Goal: Task Accomplishment & Management: Manage account settings

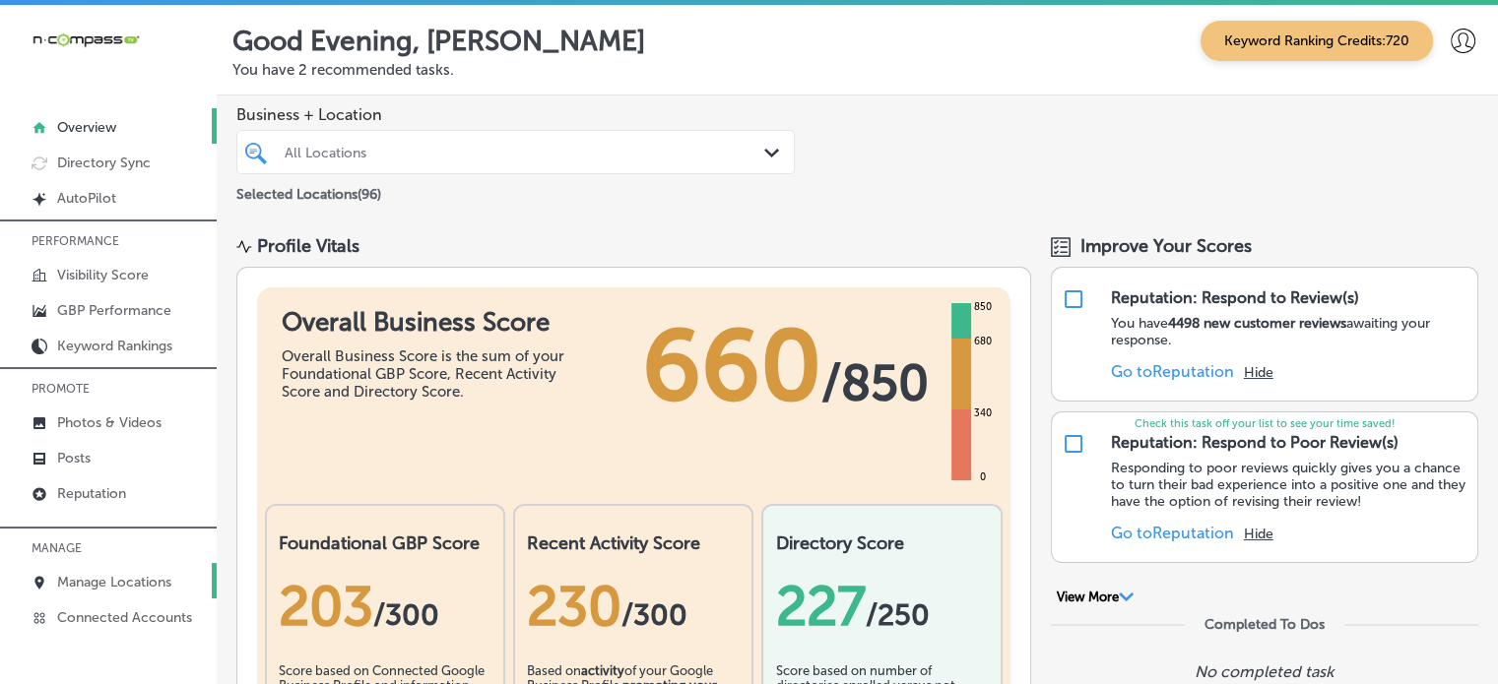
click at [136, 578] on p "Manage Locations" at bounding box center [114, 582] width 114 height 17
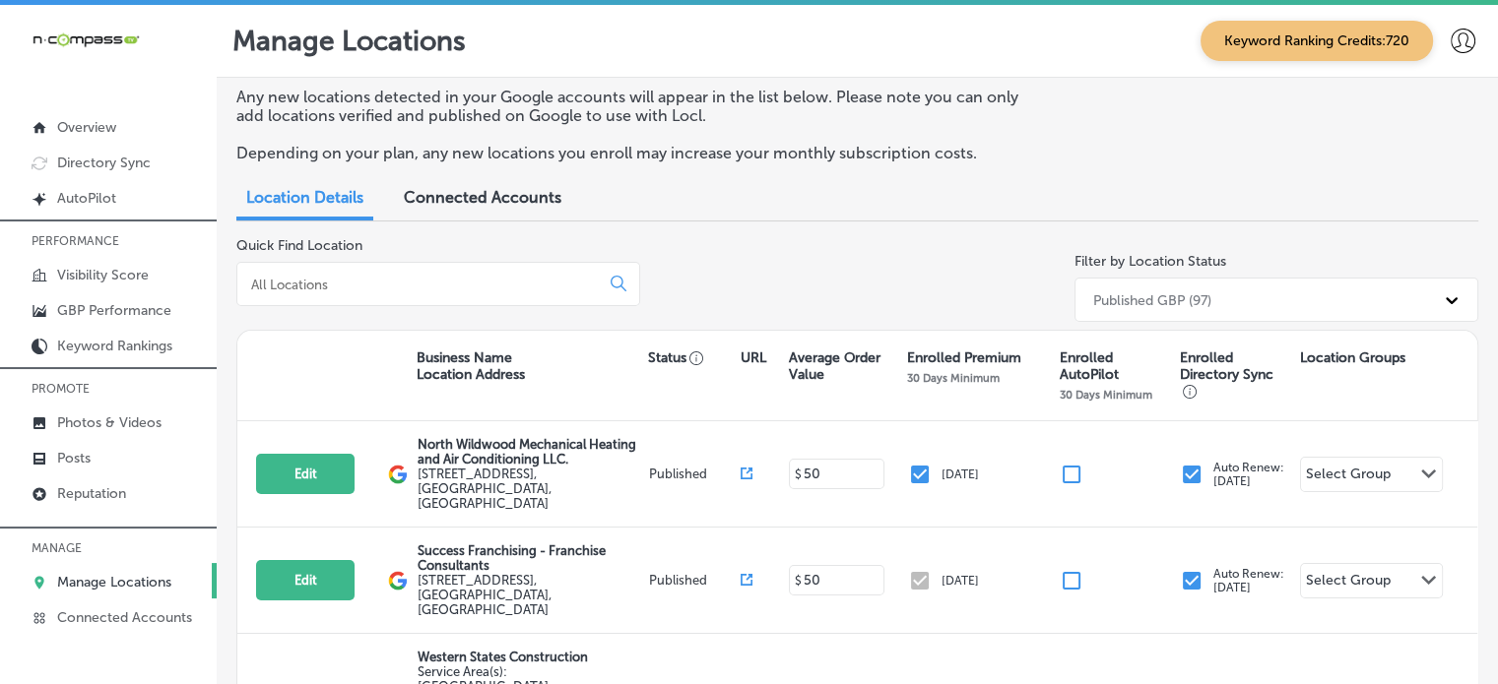
click at [383, 272] on div at bounding box center [438, 284] width 404 height 44
click at [384, 283] on input at bounding box center [422, 285] width 346 height 18
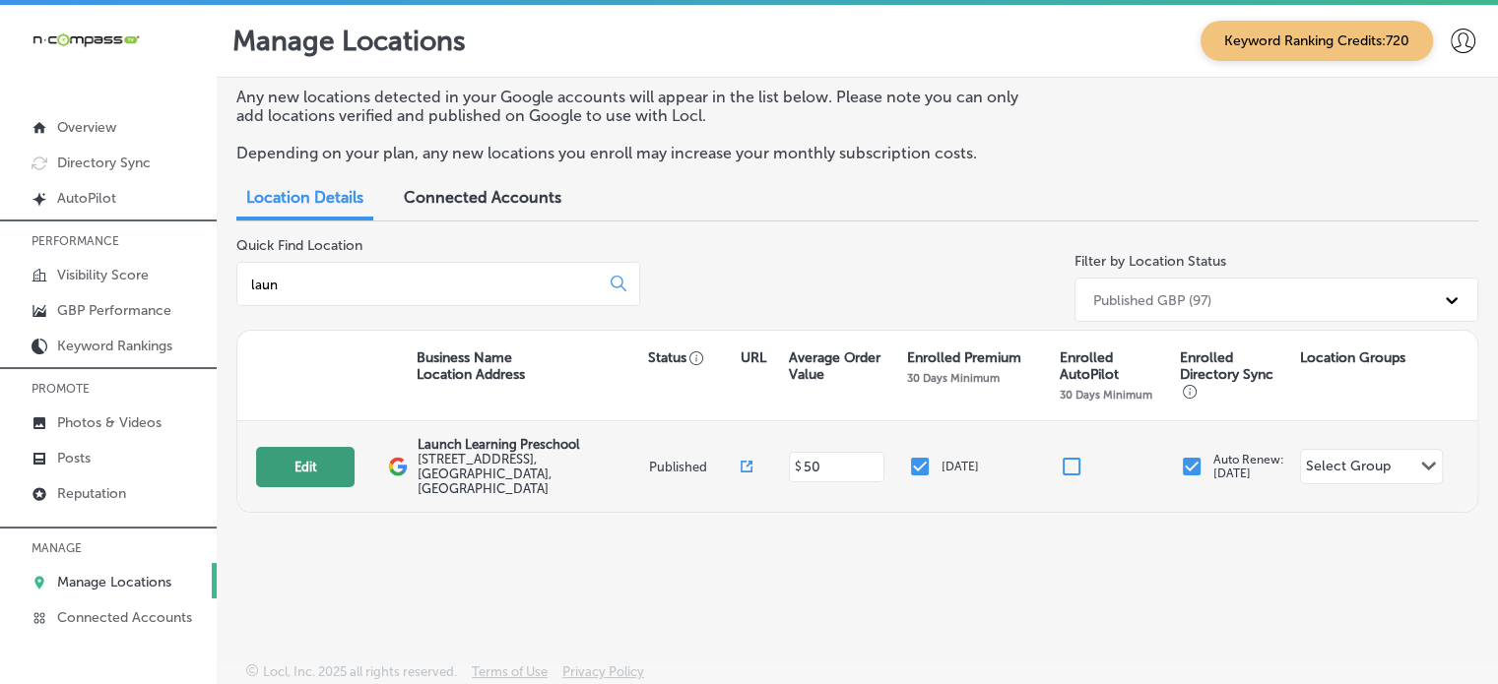
type input "laun"
click at [306, 464] on button "Edit" at bounding box center [305, 467] width 98 height 40
select select "US"
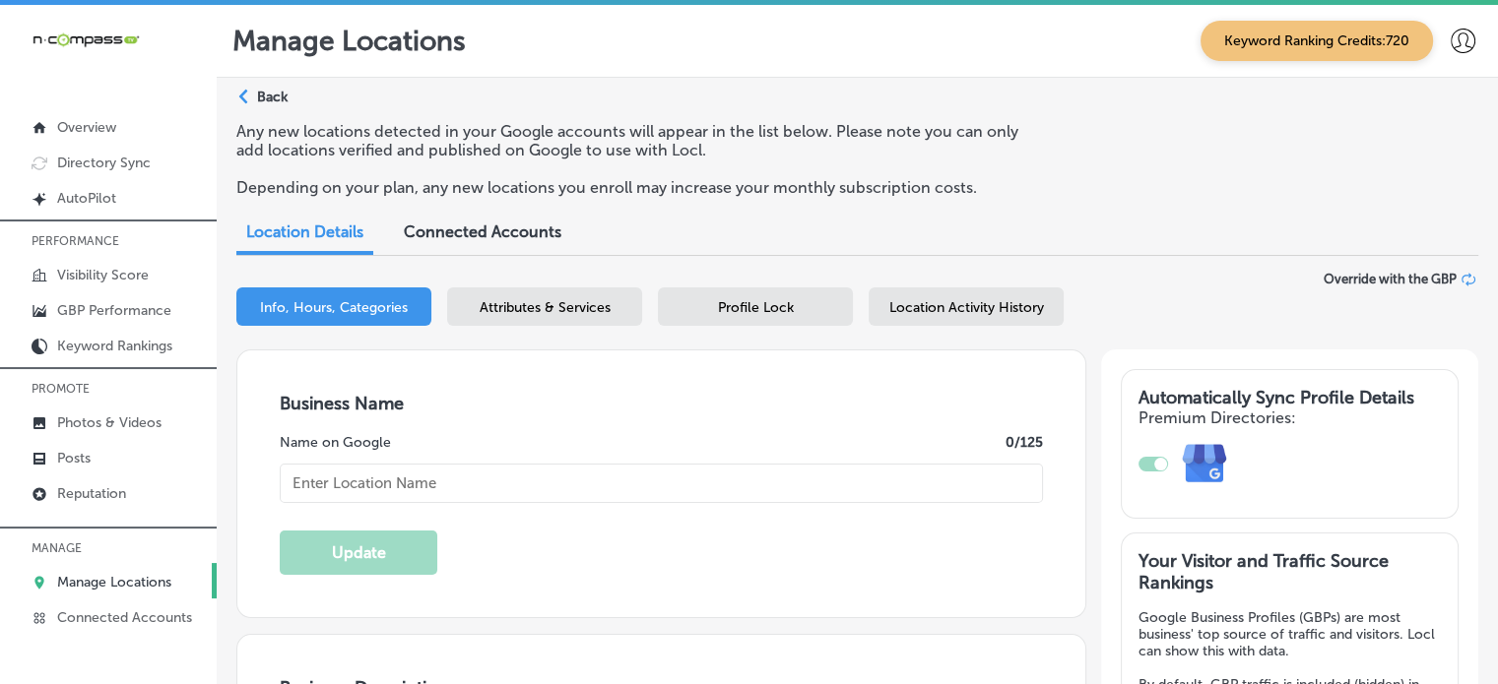
type input "Launch Learning Preschool"
type input "[STREET_ADDRESS]"
type input "[PERSON_NAME][GEOGRAPHIC_DATA]"
type input "32952"
type input "US"
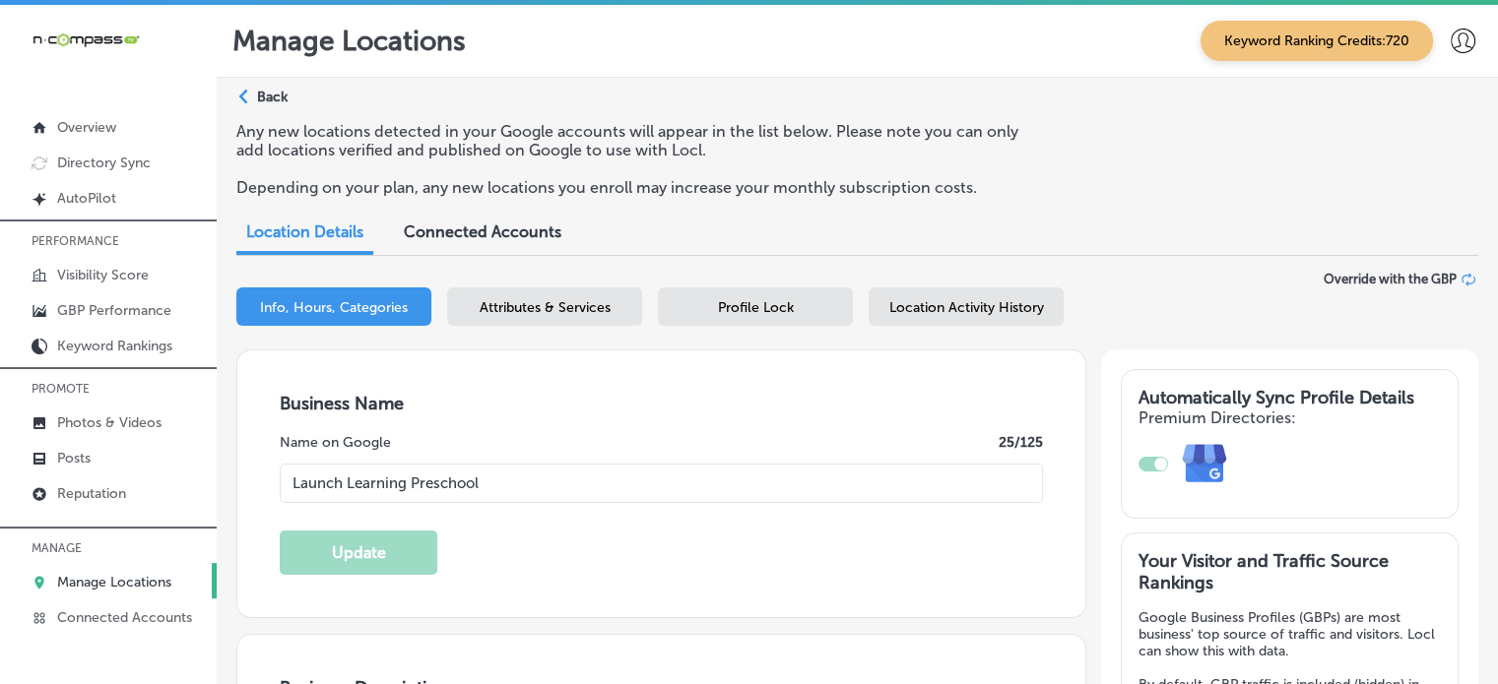
type input "[URL][DOMAIN_NAME]"
checkbox input "true"
type textarea "Launch Learning Preschool is a nonprofit early childhood education center that …"
type input "[PHONE_NUMBER]"
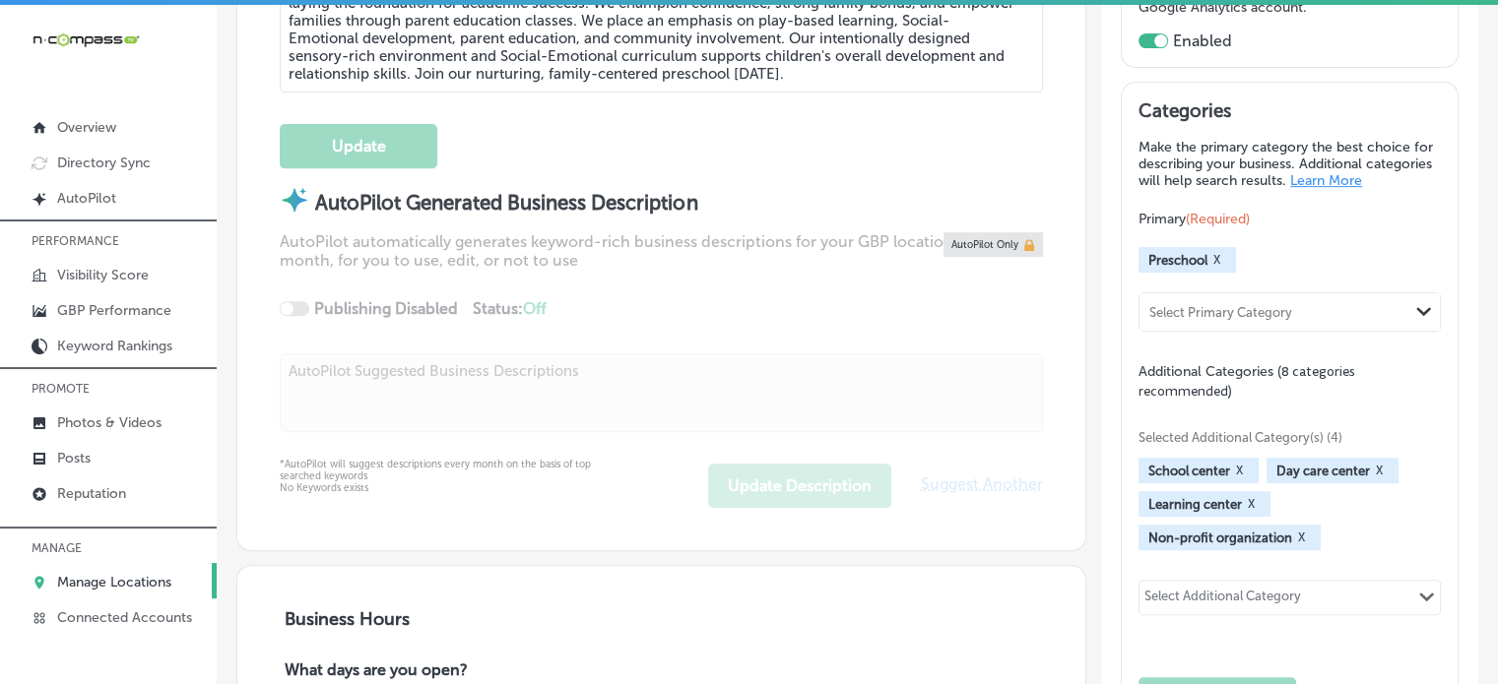
scroll to position [827, 0]
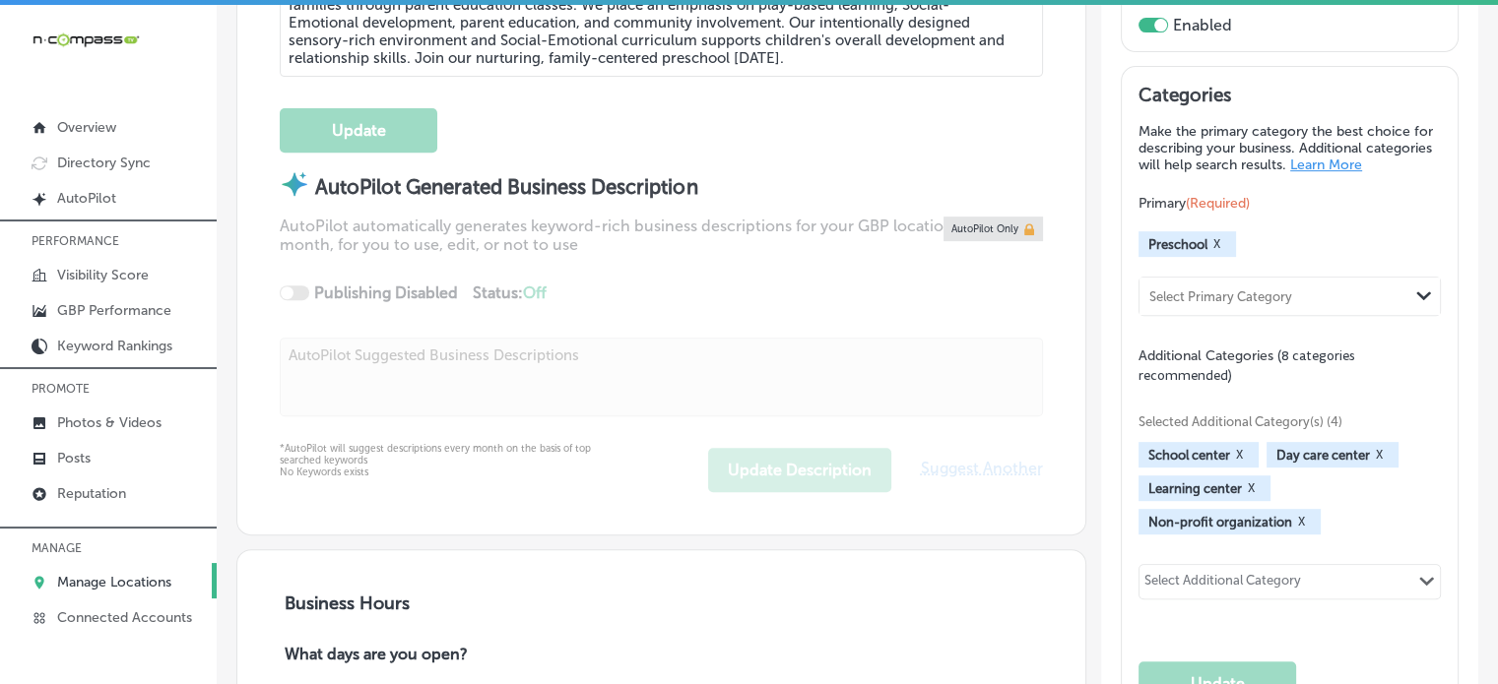
click at [1322, 497] on div "School center X Day care center X Learning center X Non-profit organization X" at bounding box center [1289, 488] width 302 height 93
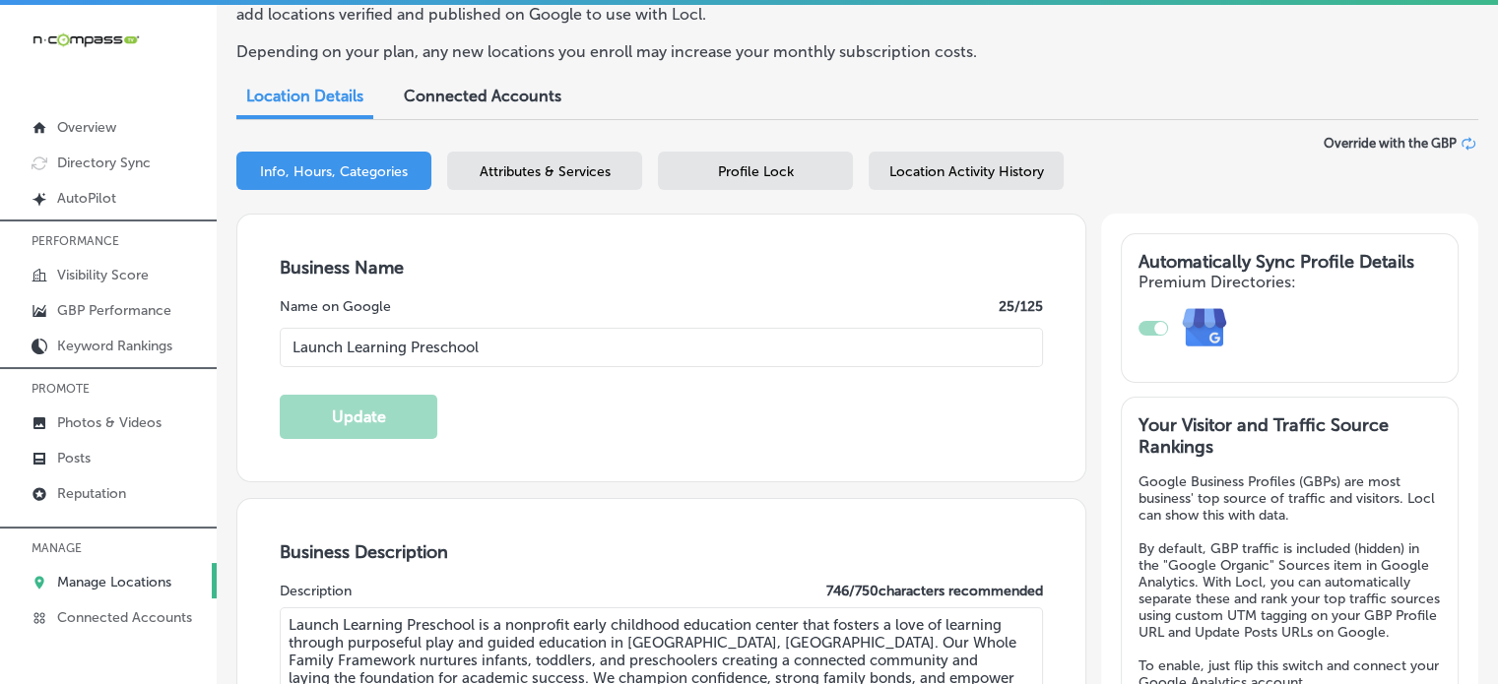
scroll to position [0, 0]
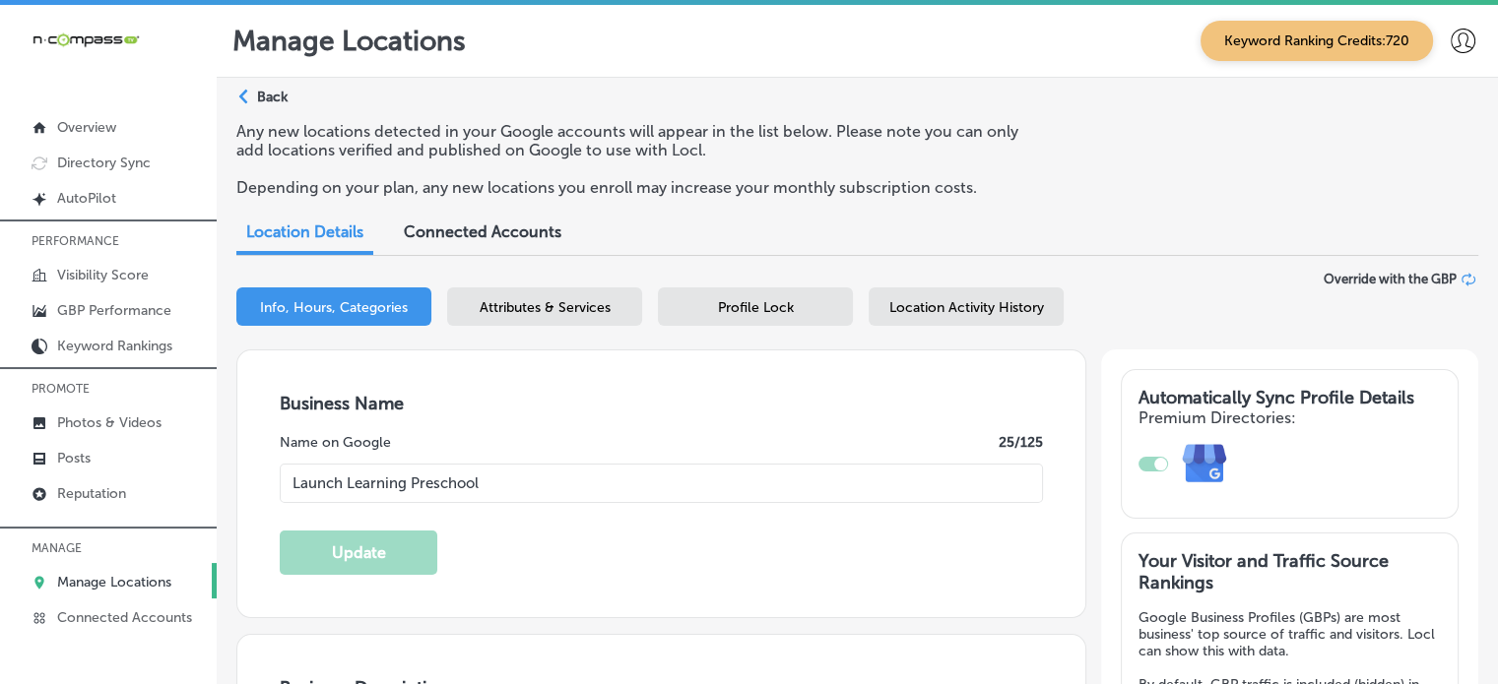
click at [264, 93] on p "Back" at bounding box center [272, 97] width 31 height 17
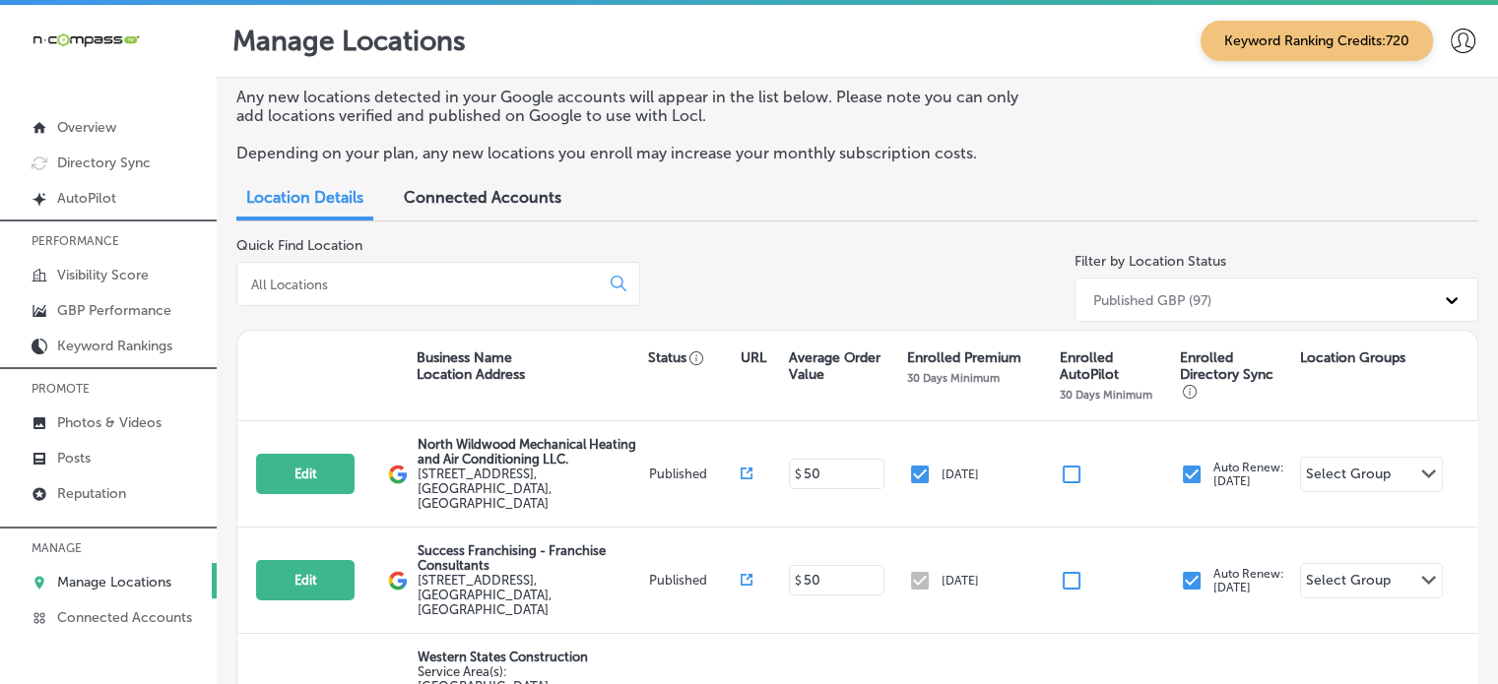
click at [490, 269] on div at bounding box center [438, 284] width 404 height 44
click at [506, 303] on div at bounding box center [438, 284] width 404 height 44
click at [478, 290] on input at bounding box center [422, 285] width 346 height 18
click at [97, 479] on link "Reputation" at bounding box center [108, 492] width 217 height 35
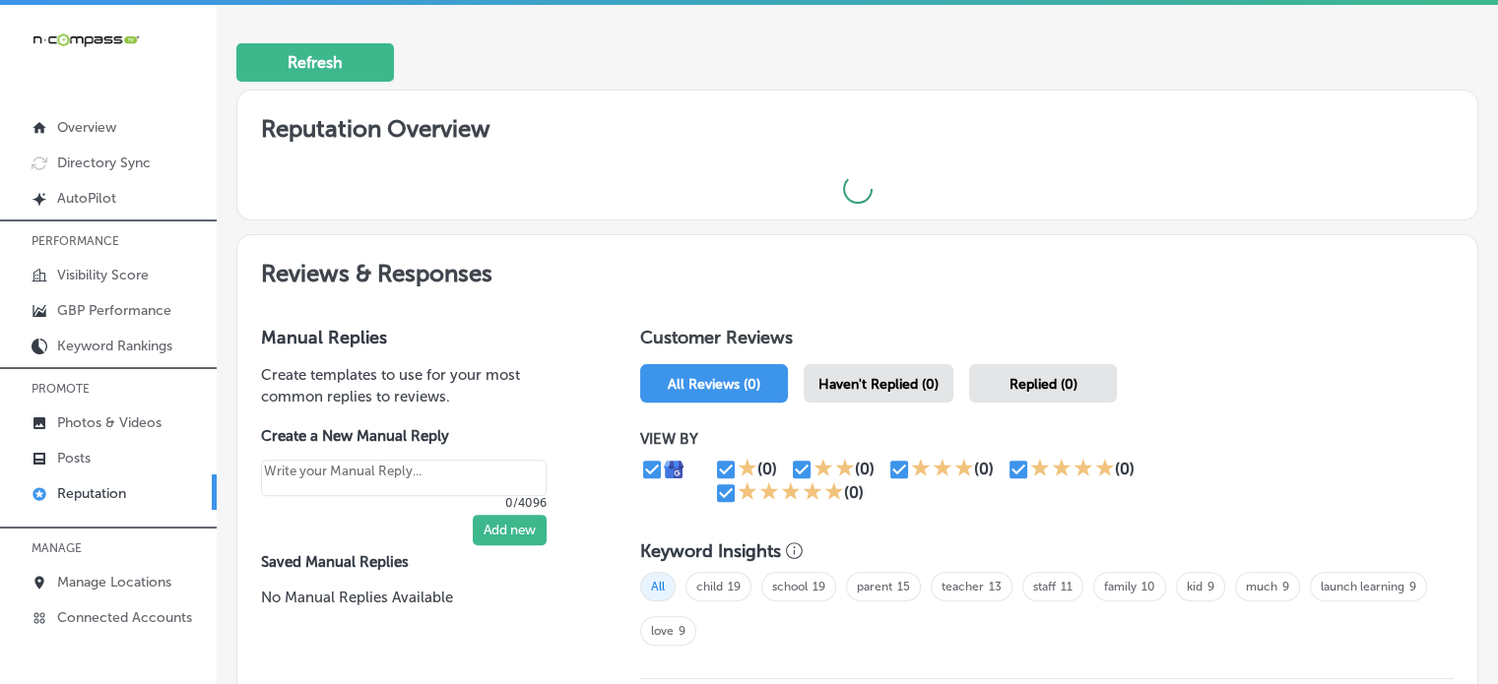
type textarea "x"
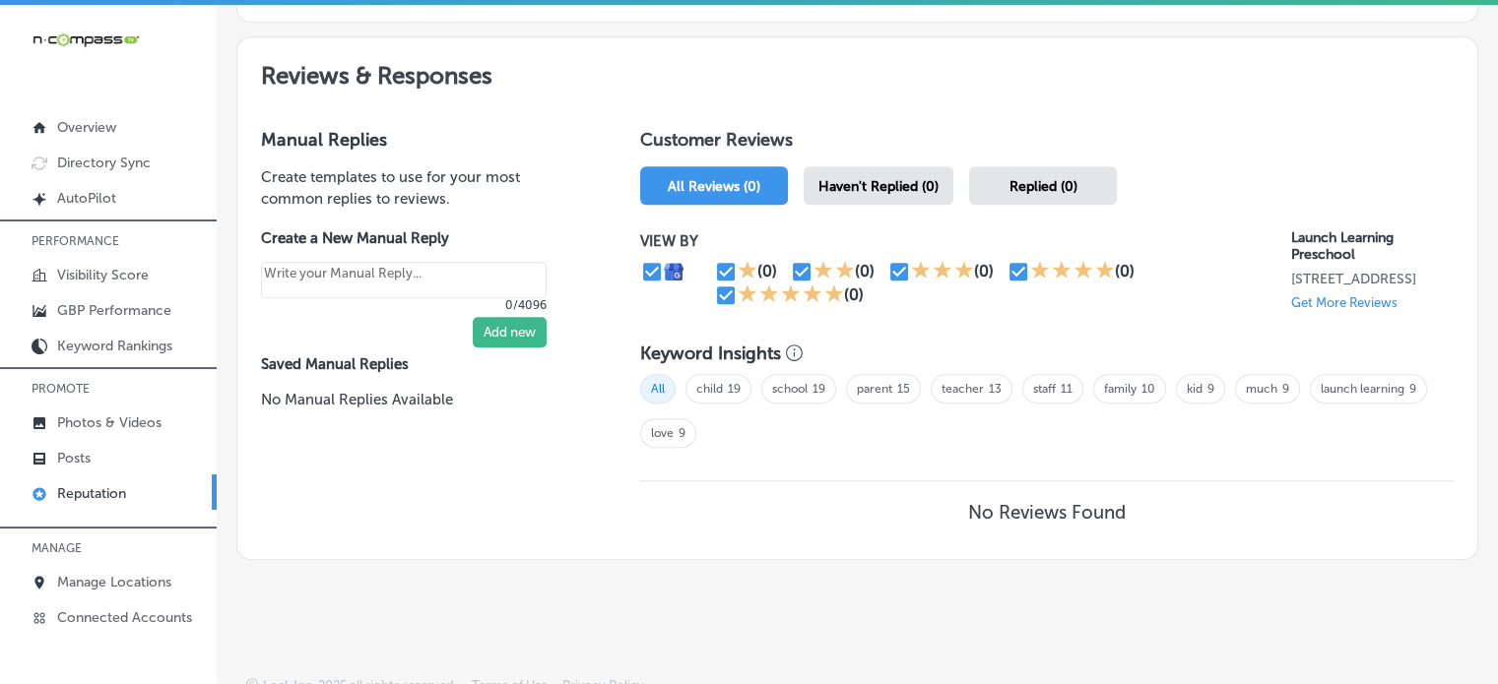
scroll to position [1067, 0]
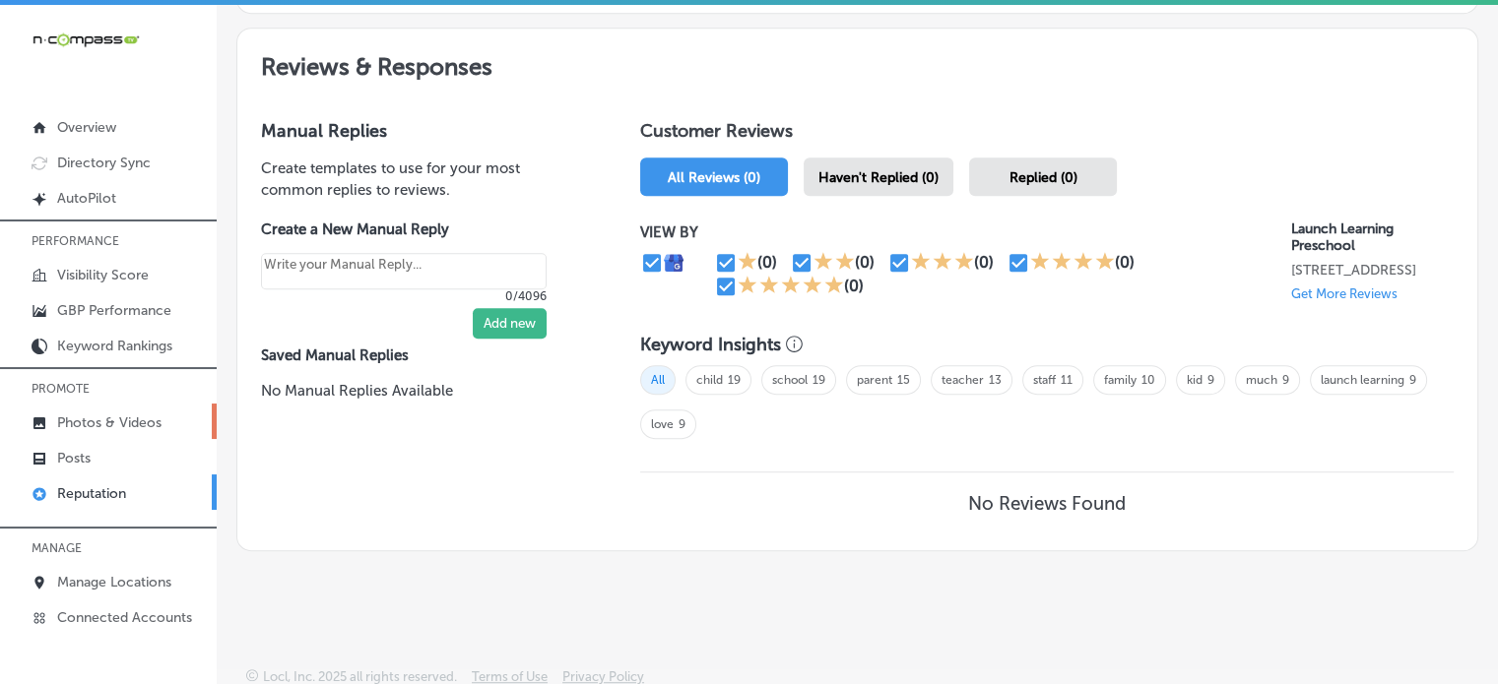
click at [84, 421] on p "Photos & Videos" at bounding box center [109, 423] width 104 height 17
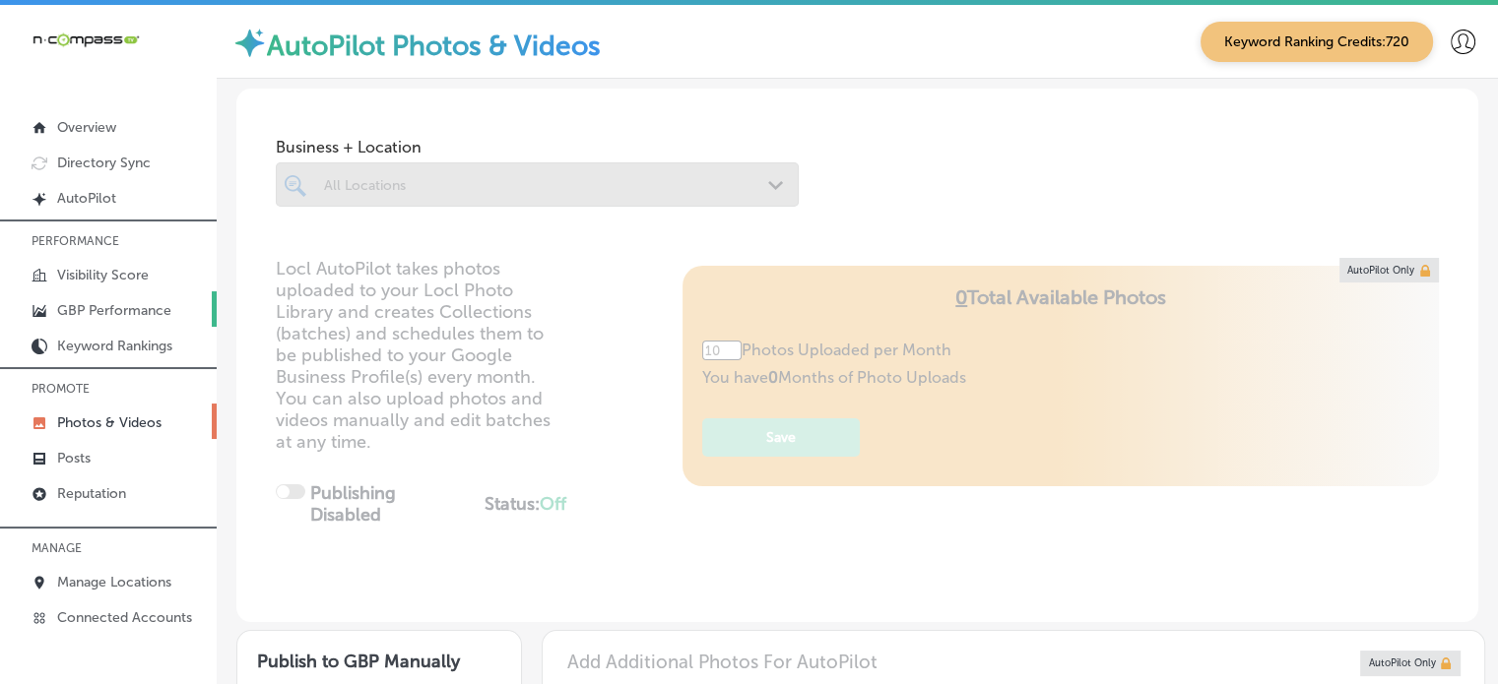
click at [107, 302] on p "GBP Performance" at bounding box center [114, 310] width 114 height 17
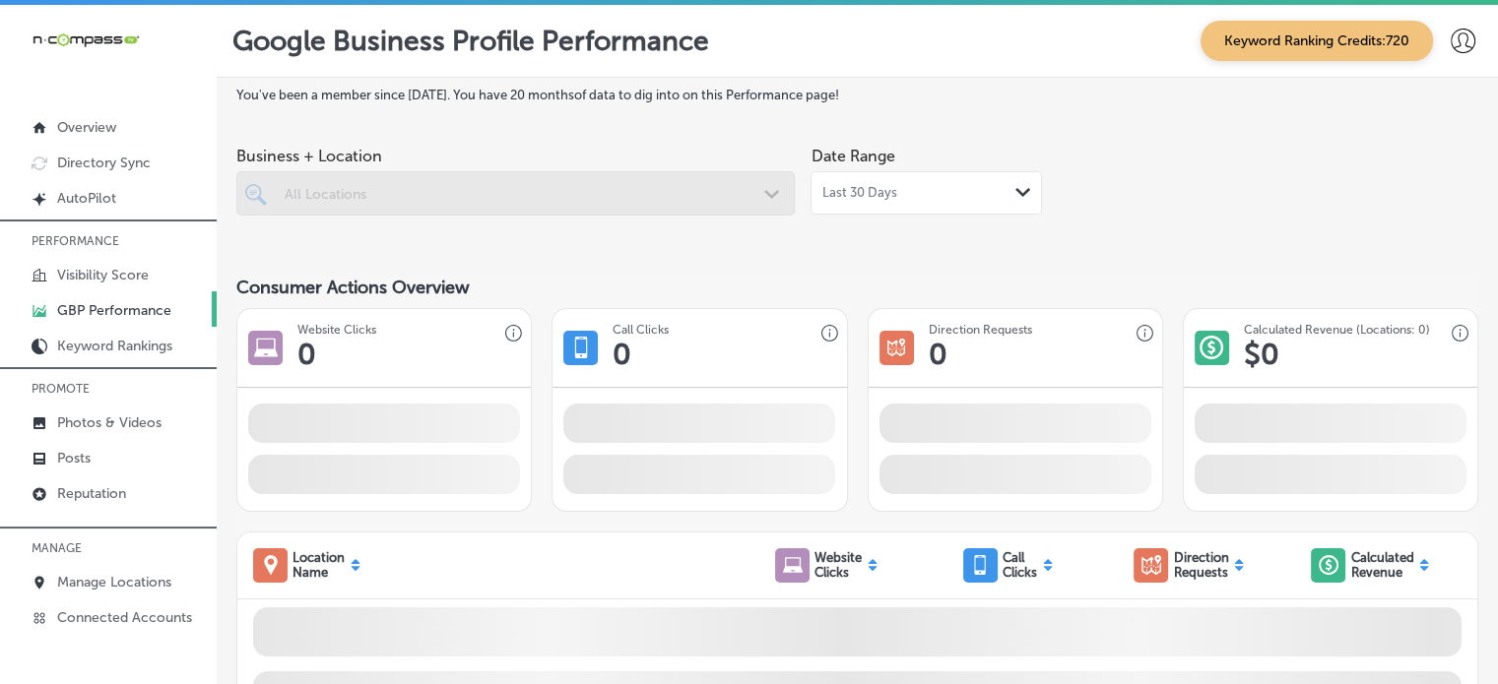
click at [587, 183] on div at bounding box center [515, 193] width 558 height 44
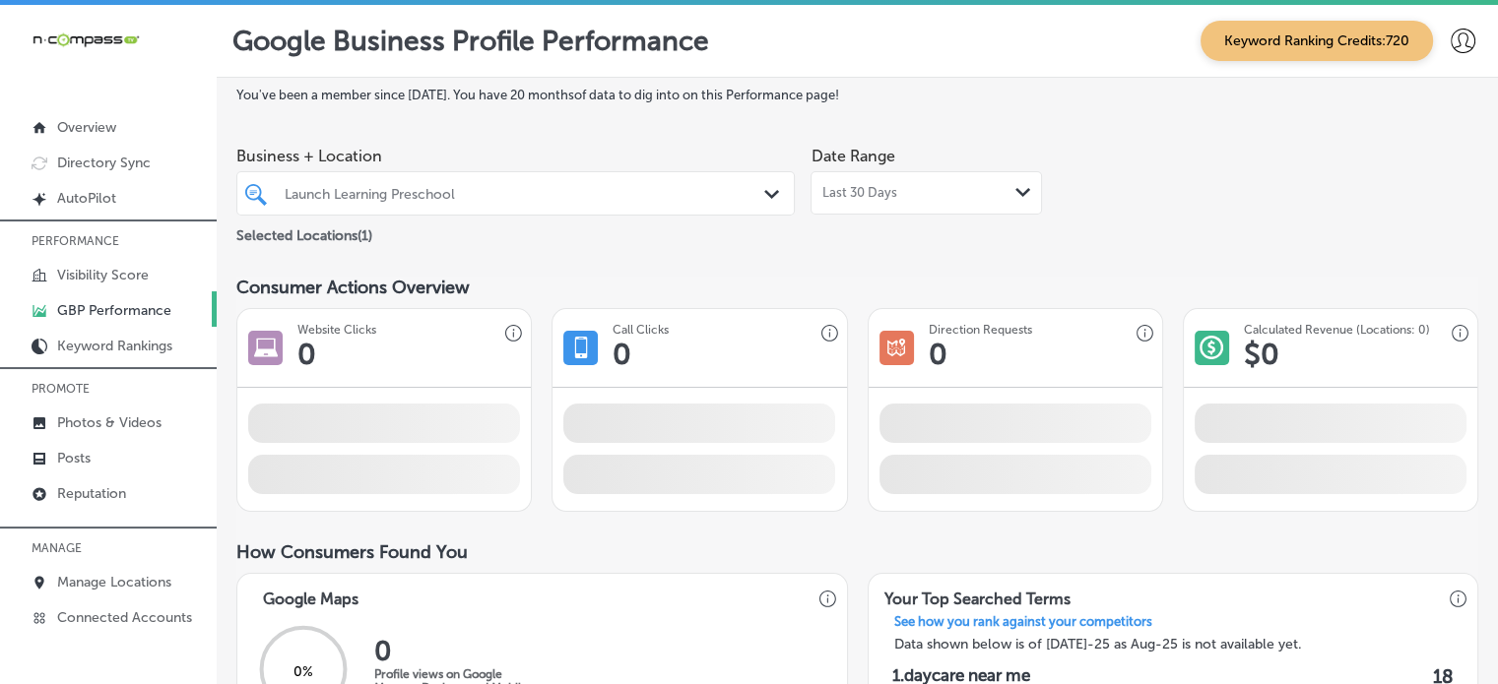
click at [587, 183] on div at bounding box center [492, 193] width 419 height 27
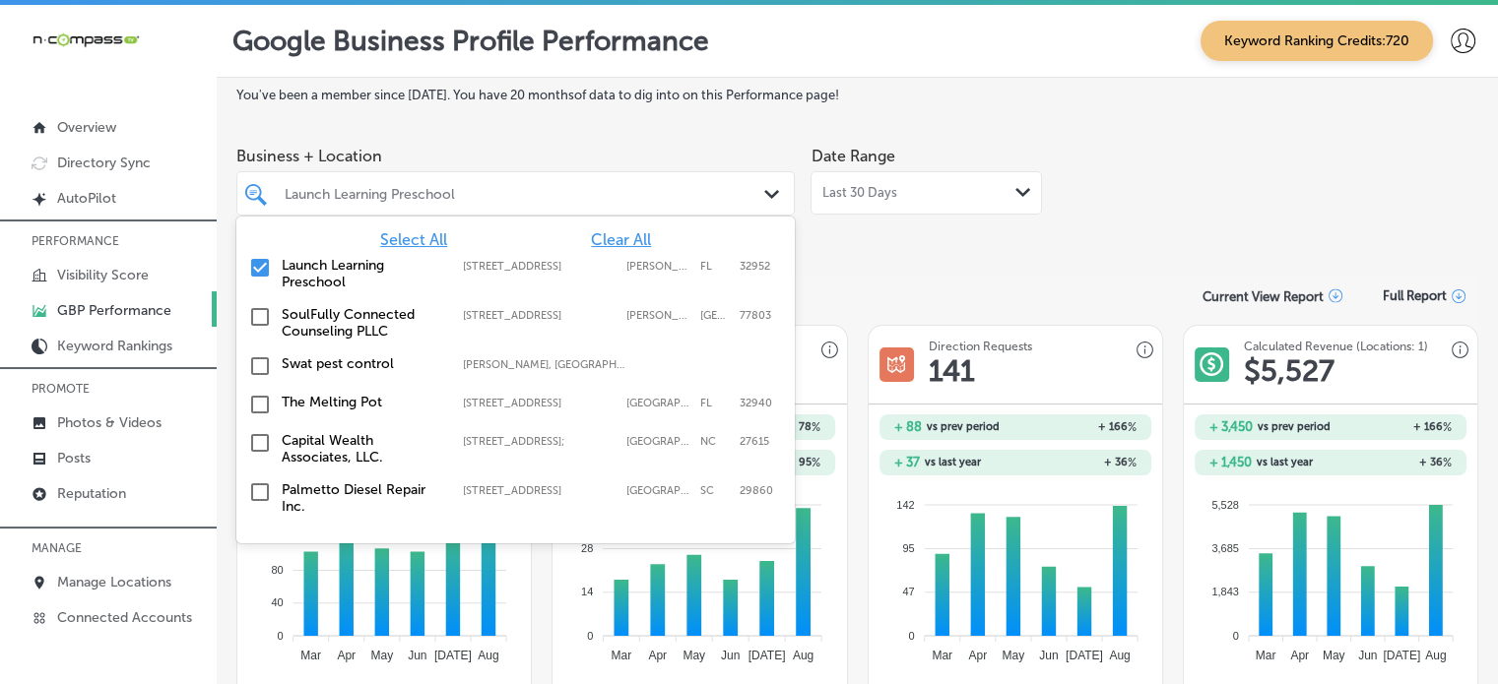
click at [870, 197] on span "Last 30 Days" at bounding box center [858, 193] width 75 height 16
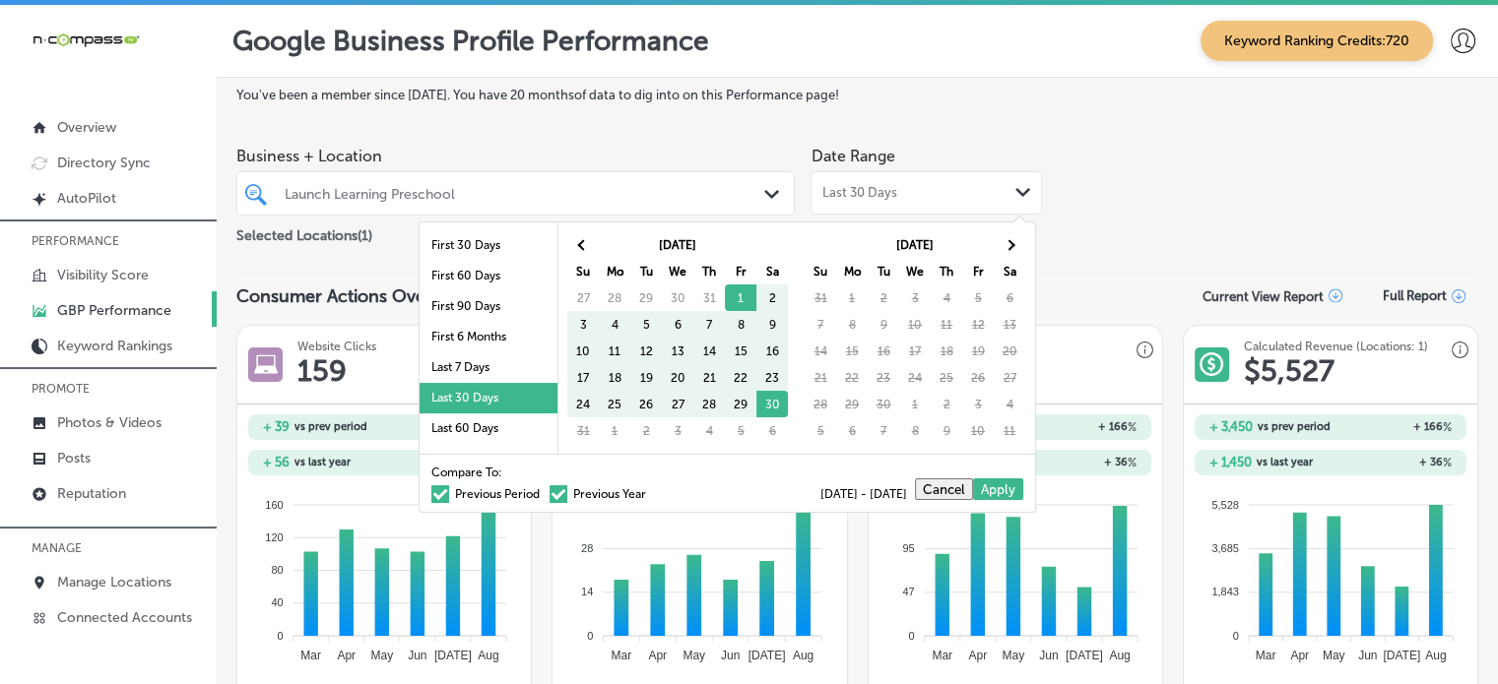
scroll to position [114, 0]
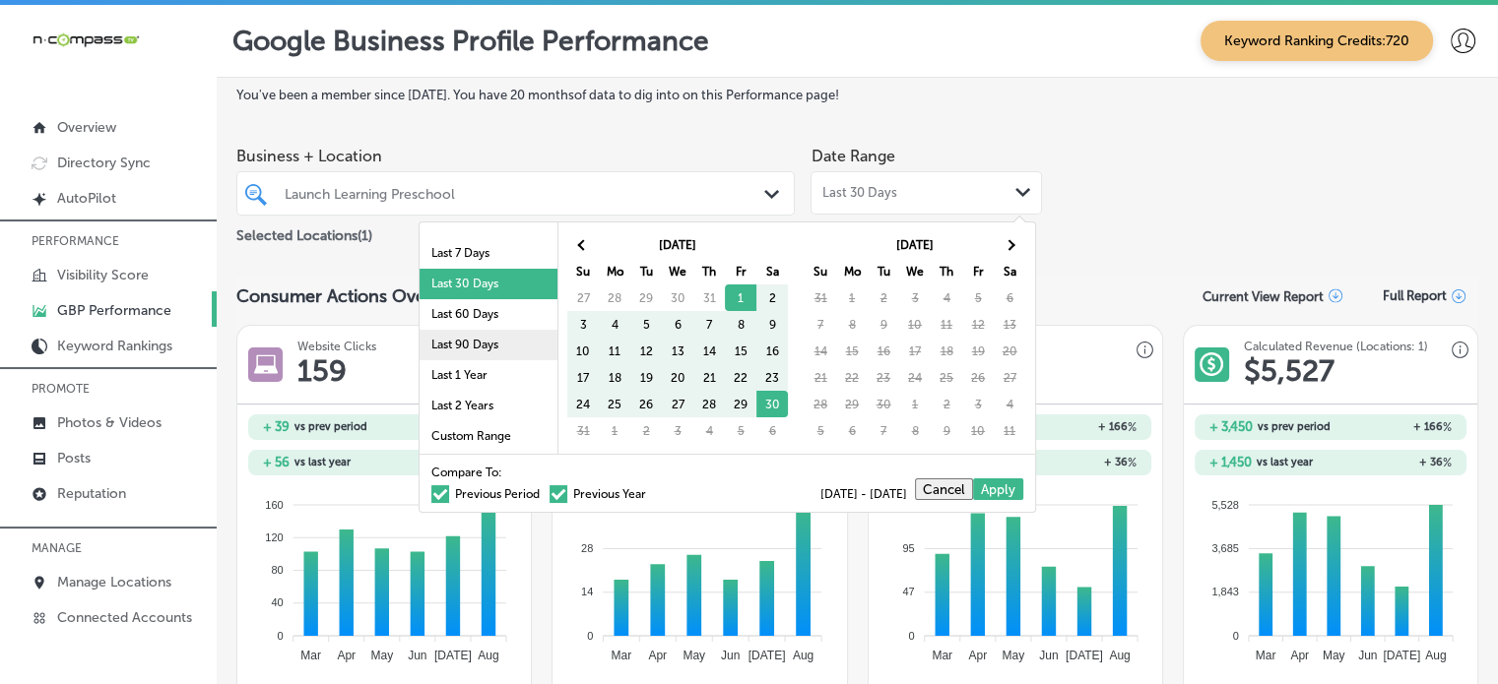
click at [454, 339] on li "Last 90 Days" at bounding box center [488, 345] width 138 height 31
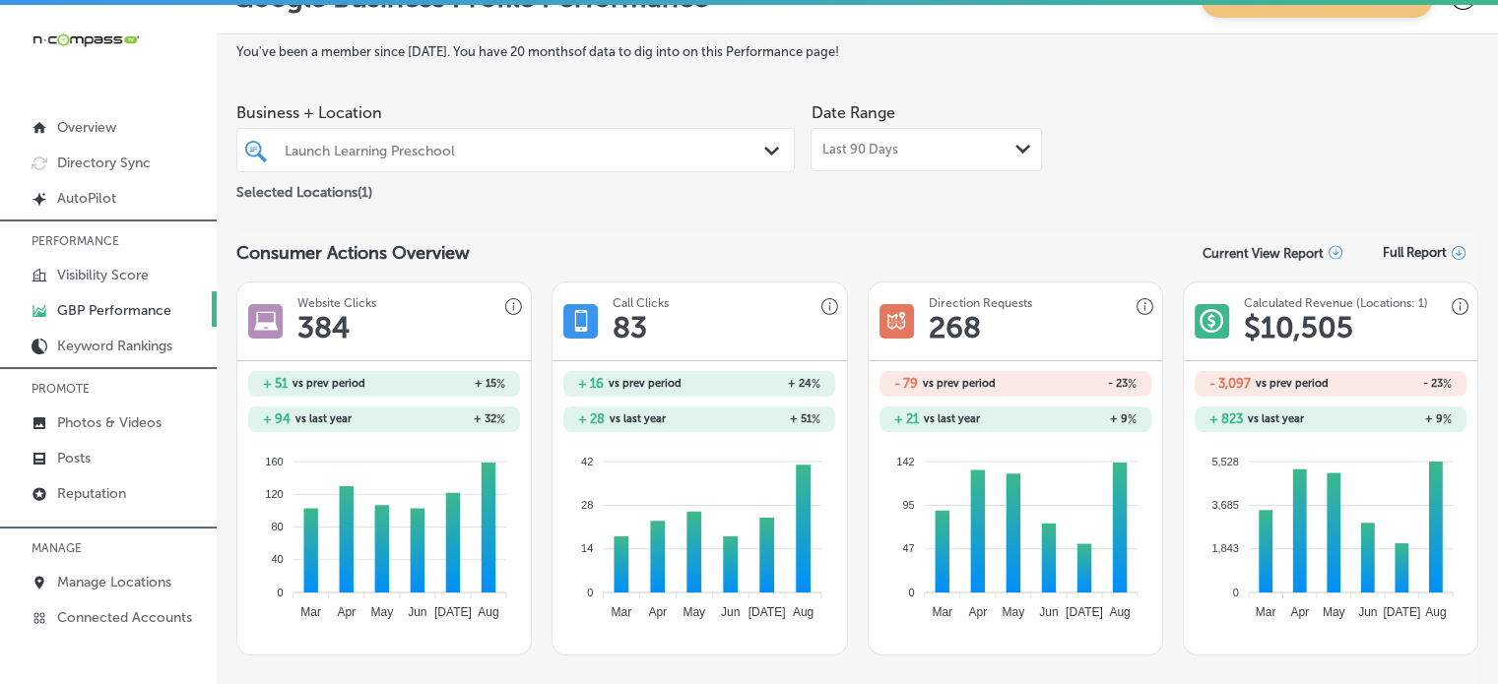
scroll to position [32, 0]
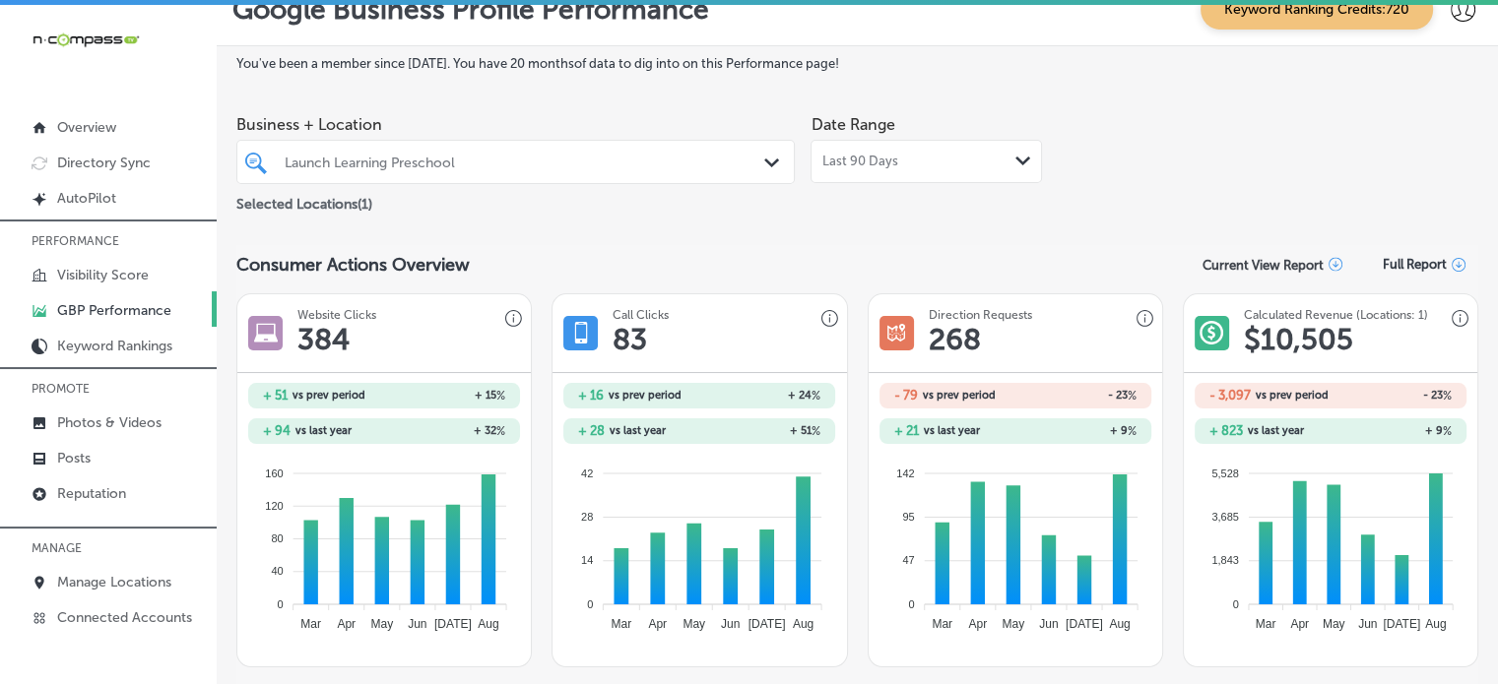
click at [859, 178] on div "Last 90 Days Path Created with Sketch." at bounding box center [925, 161] width 231 height 43
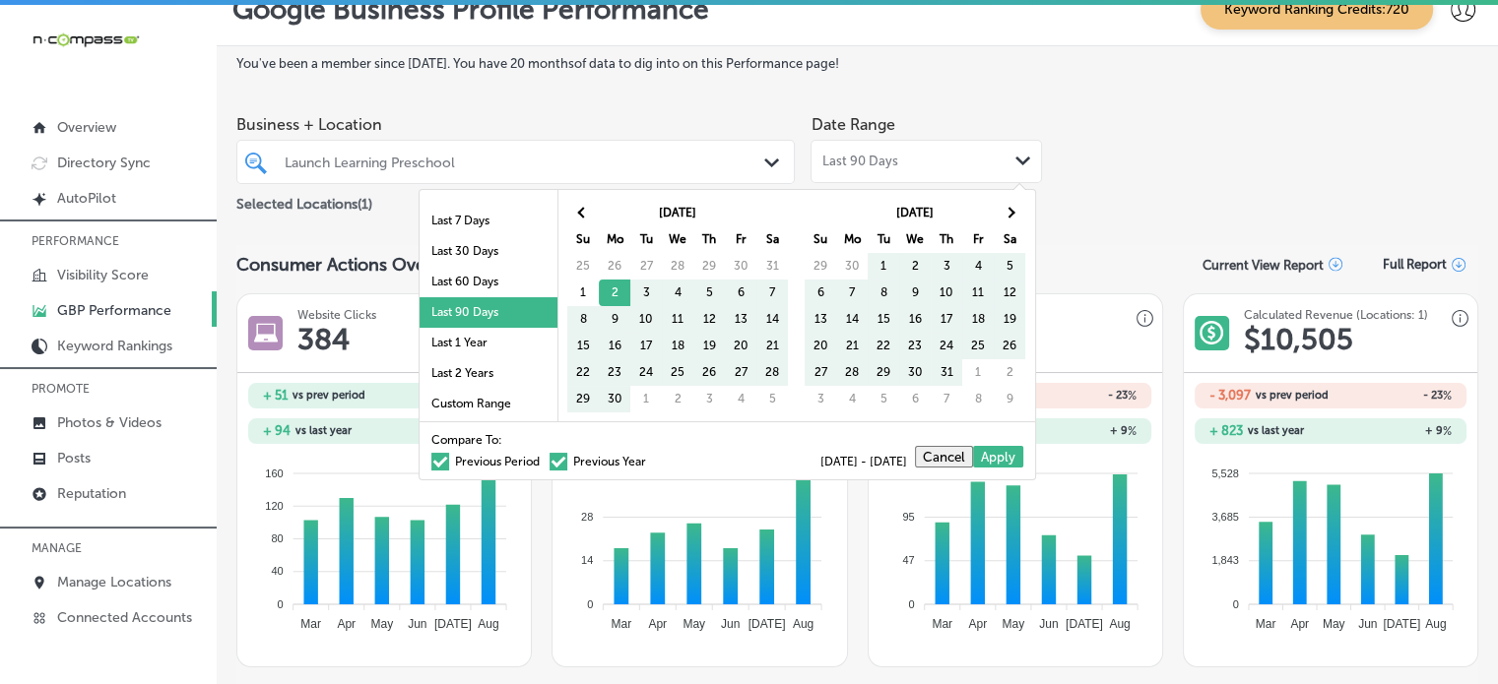
click at [549, 463] on span at bounding box center [558, 462] width 18 height 18
click at [650, 459] on input "Previous Year" at bounding box center [650, 459] width 0 height 0
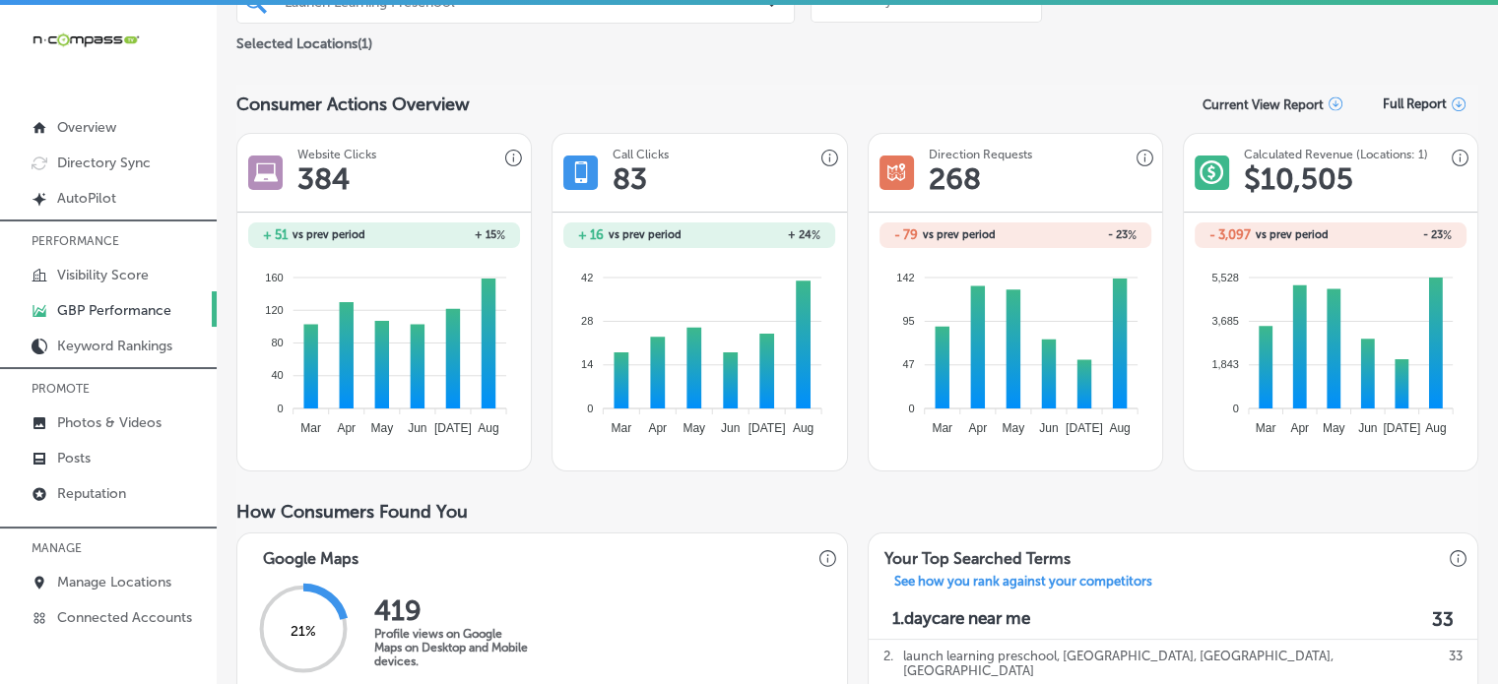
scroll to position [0, 0]
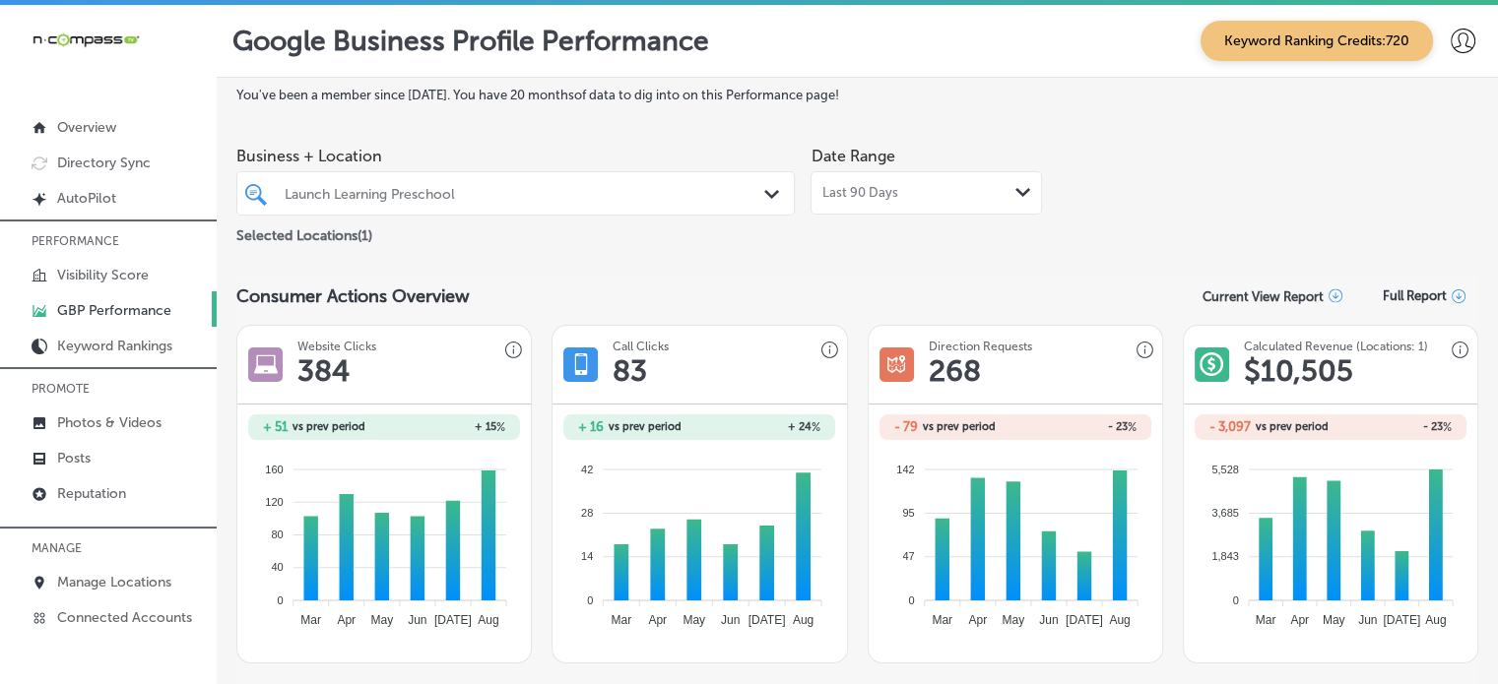
click at [860, 197] on span "Last 90 Days" at bounding box center [859, 193] width 76 height 16
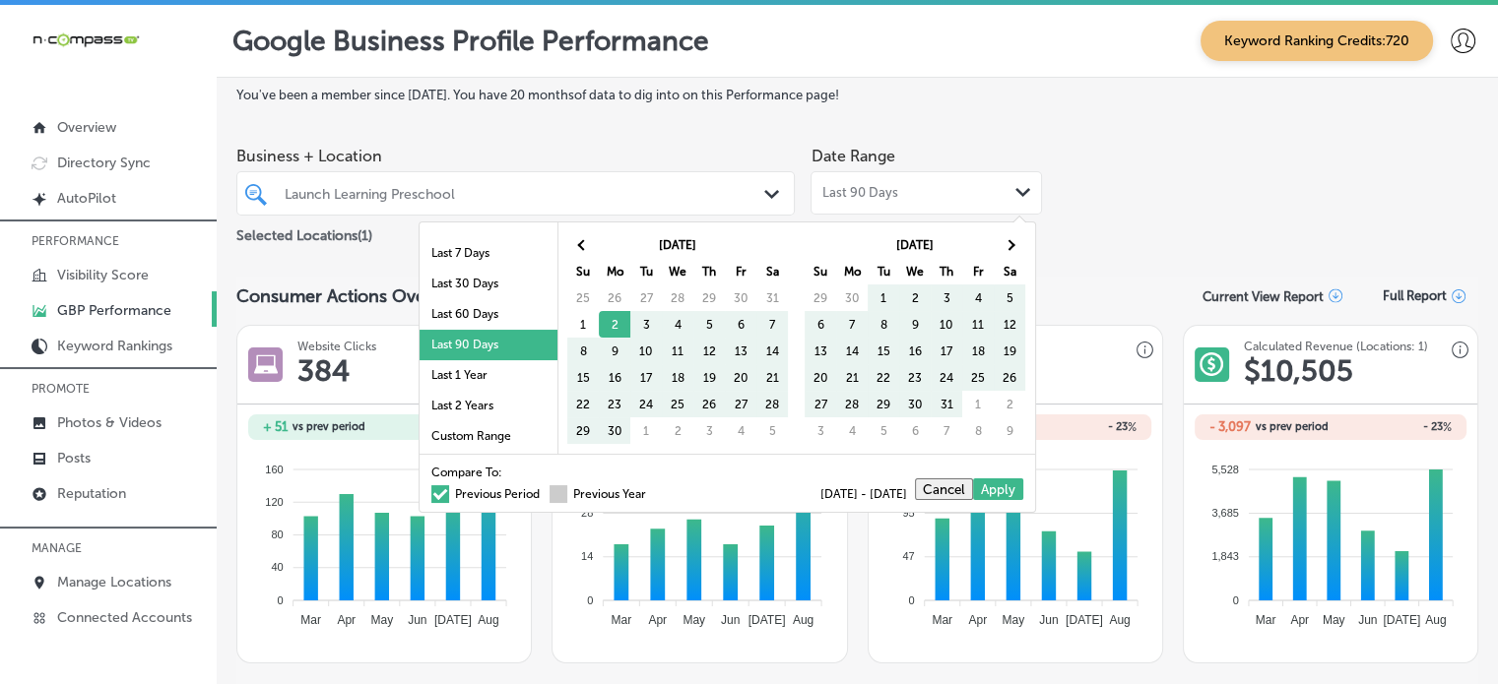
click at [550, 491] on span at bounding box center [558, 494] width 18 height 18
click at [650, 491] on input "Previous Year" at bounding box center [650, 491] width 0 height 0
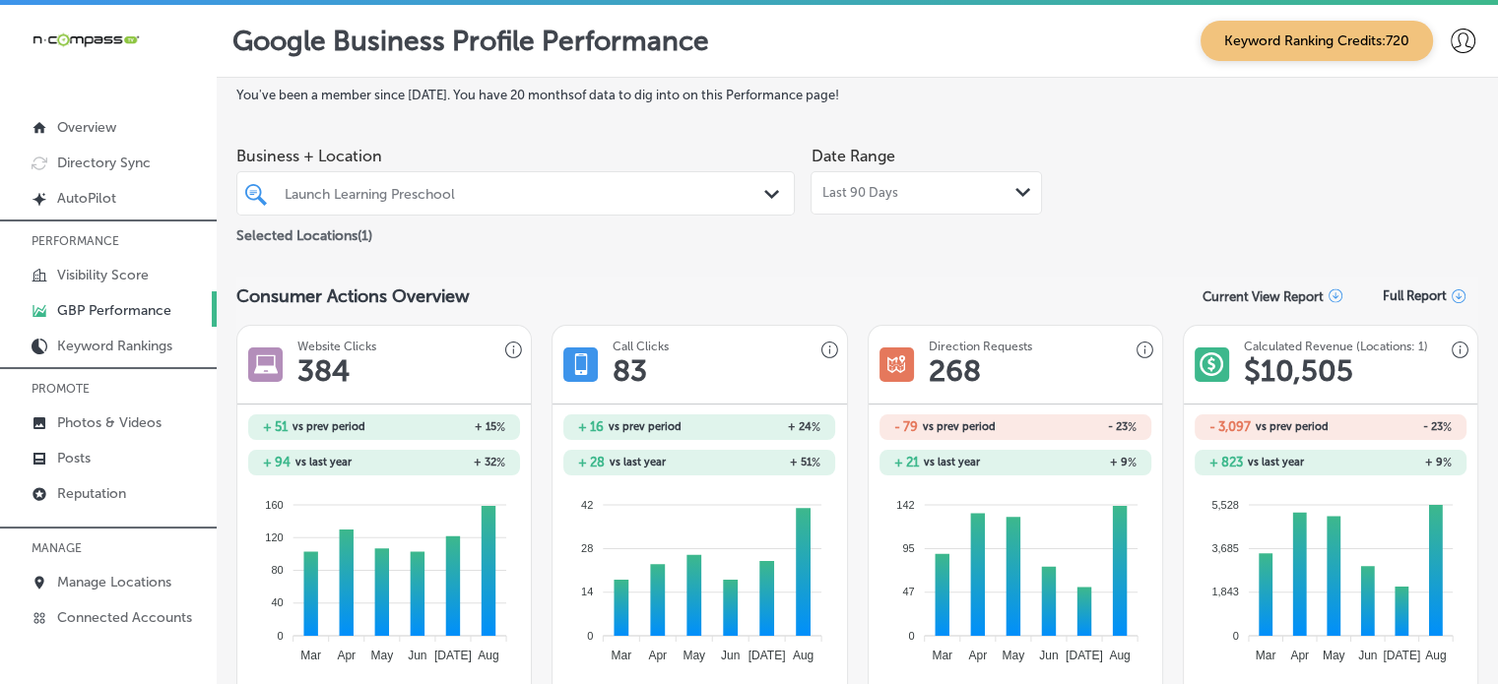
click at [884, 177] on div "Last 90 Days Path Created with Sketch." at bounding box center [925, 192] width 231 height 43
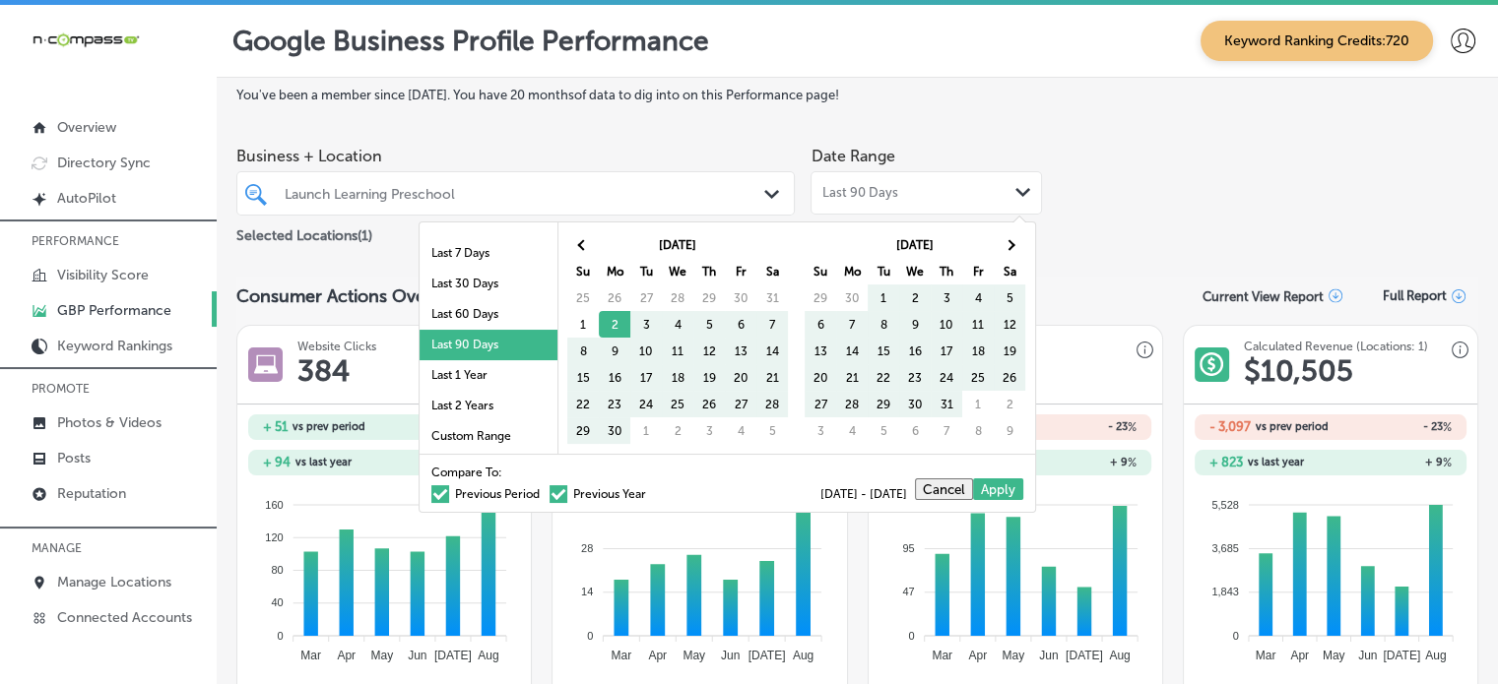
click at [449, 492] on label "Previous Period" at bounding box center [485, 494] width 108 height 12
click at [544, 491] on input "Previous Period" at bounding box center [544, 491] width 0 height 0
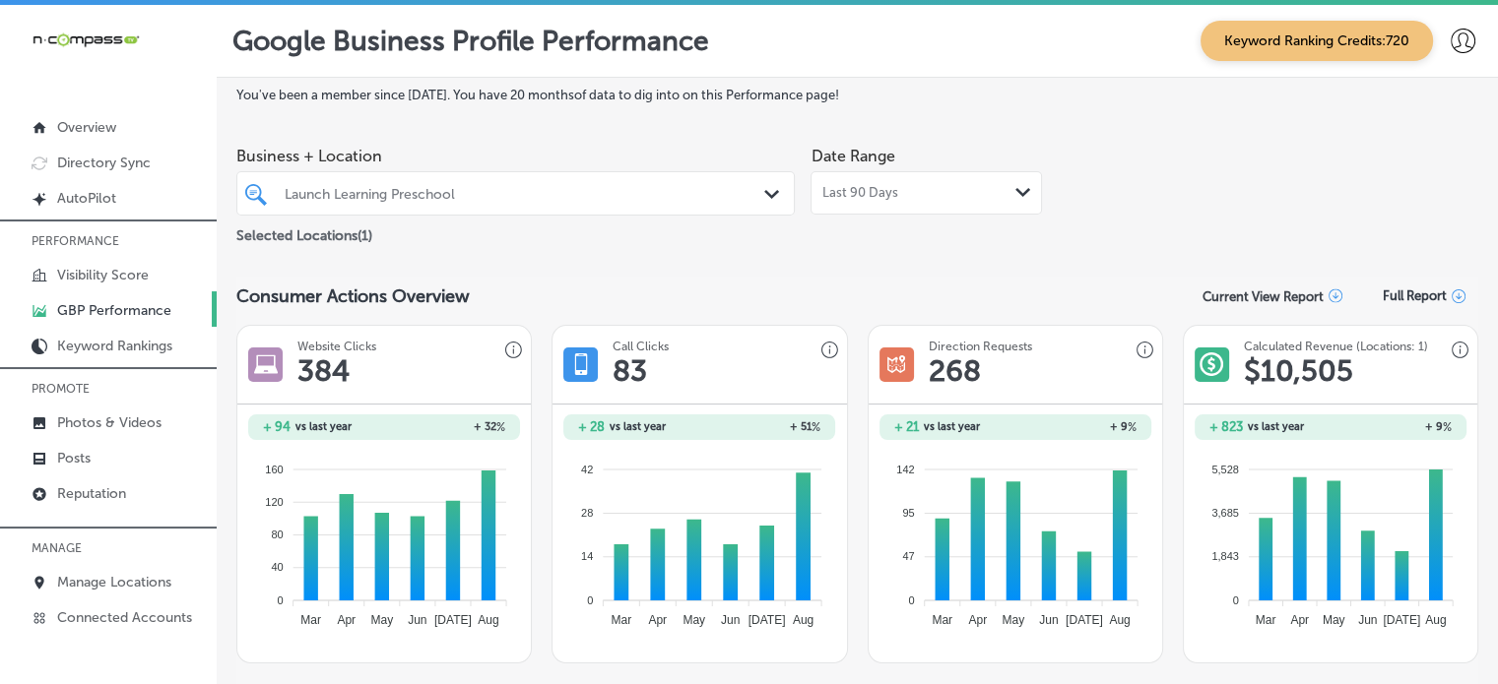
click at [903, 206] on div "Last 90 Days Path Created with Sketch." at bounding box center [925, 192] width 231 height 43
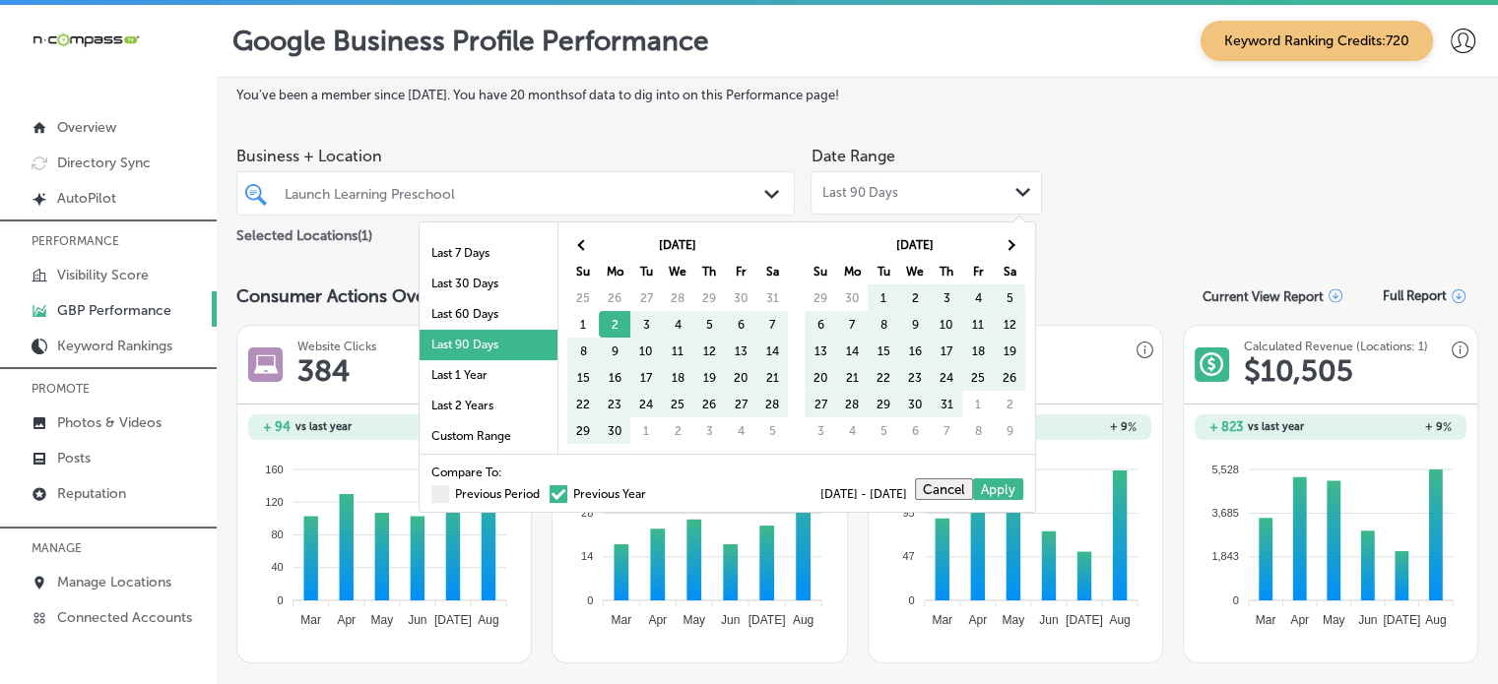
click at [551, 485] on span at bounding box center [558, 494] width 18 height 18
click at [650, 491] on input "Previous Year" at bounding box center [650, 491] width 0 height 0
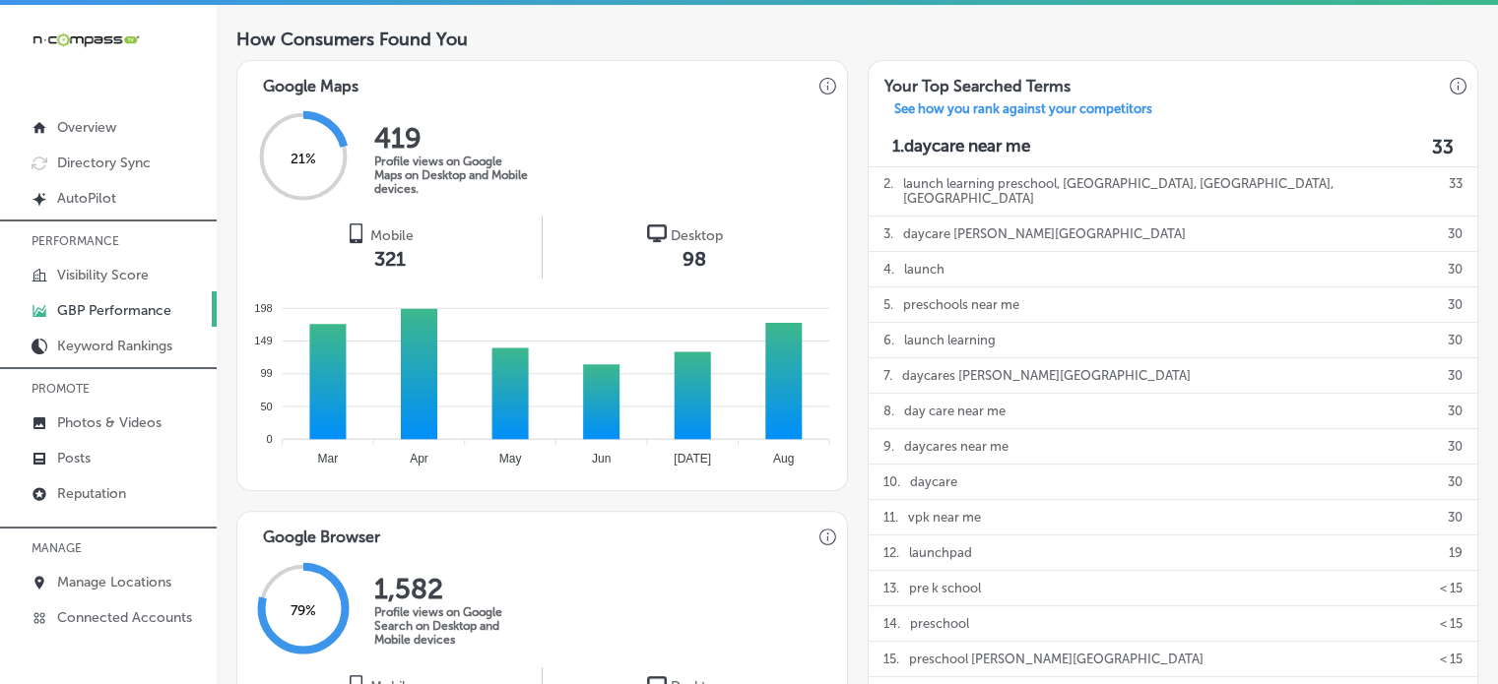
scroll to position [601, 0]
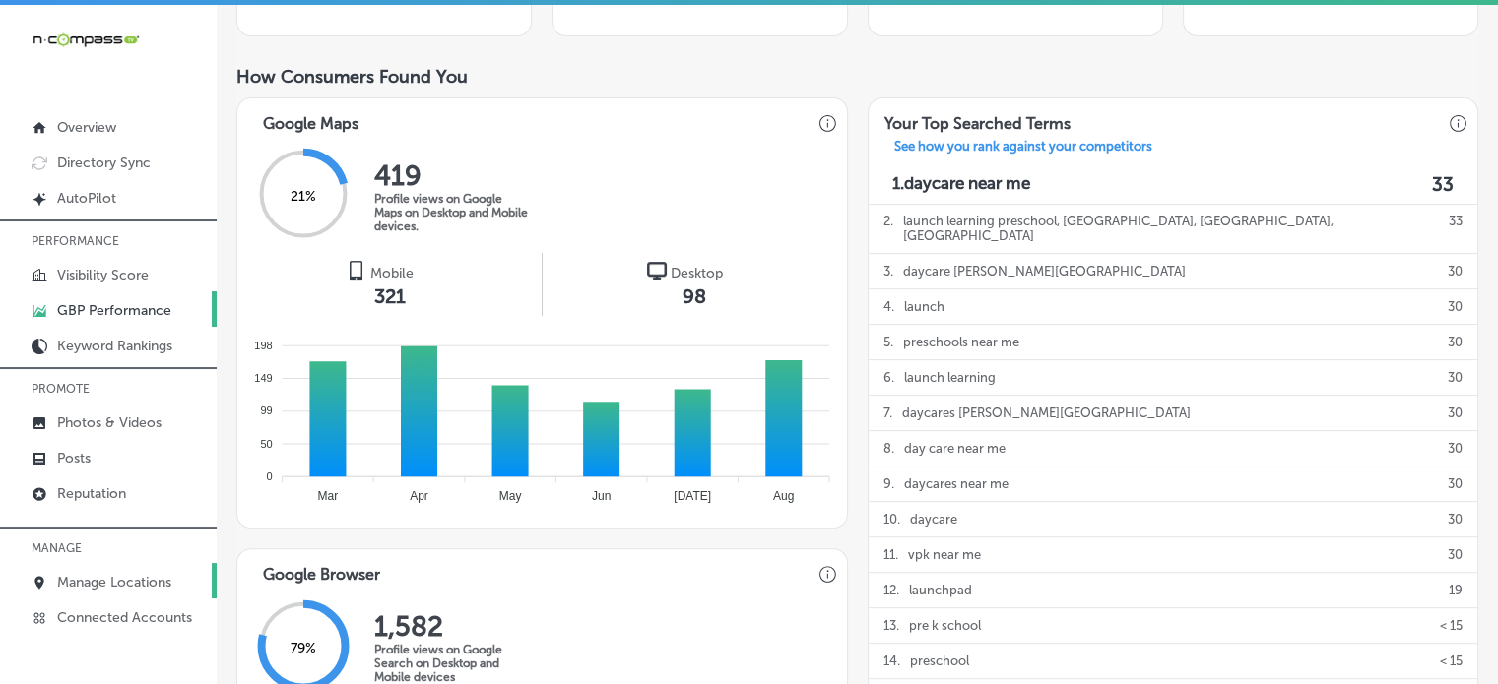
click at [128, 574] on p "Manage Locations" at bounding box center [114, 582] width 114 height 17
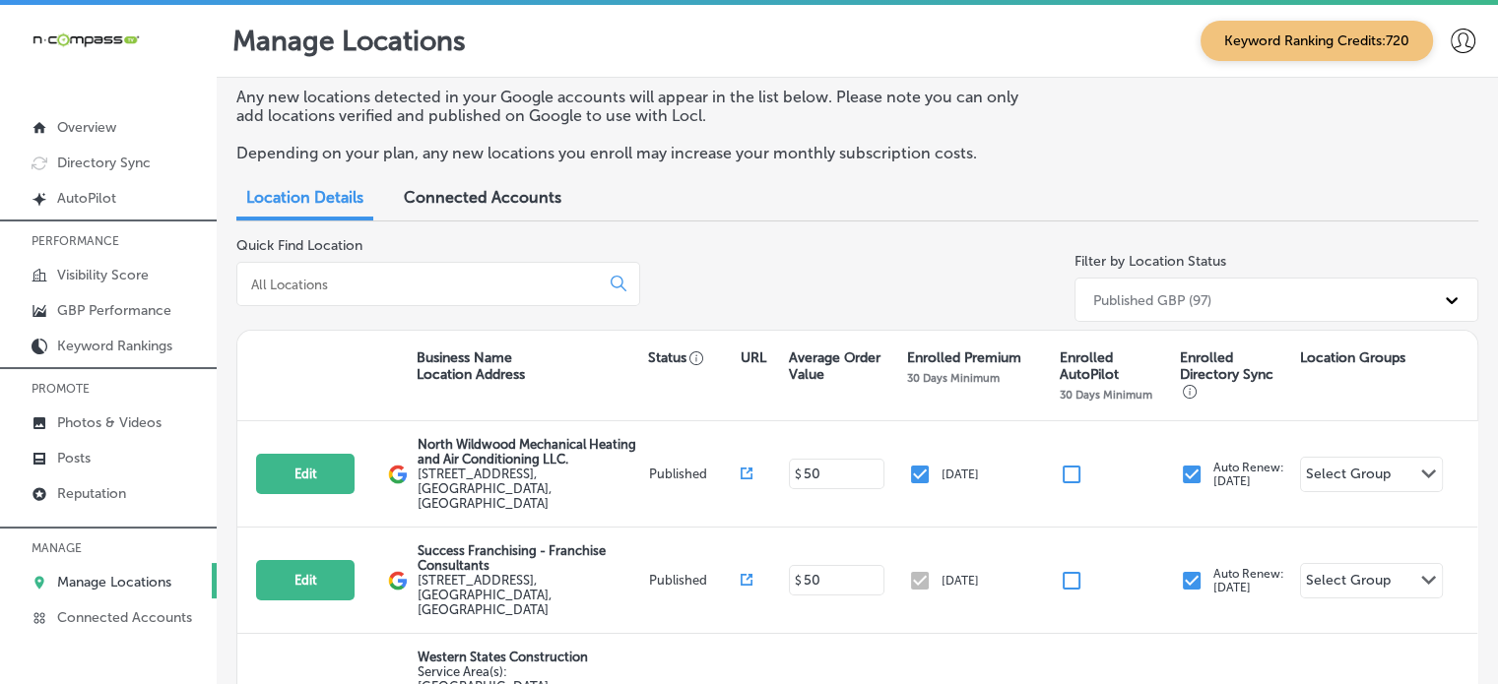
click at [347, 283] on input at bounding box center [422, 285] width 346 height 18
click at [373, 290] on input at bounding box center [422, 285] width 346 height 18
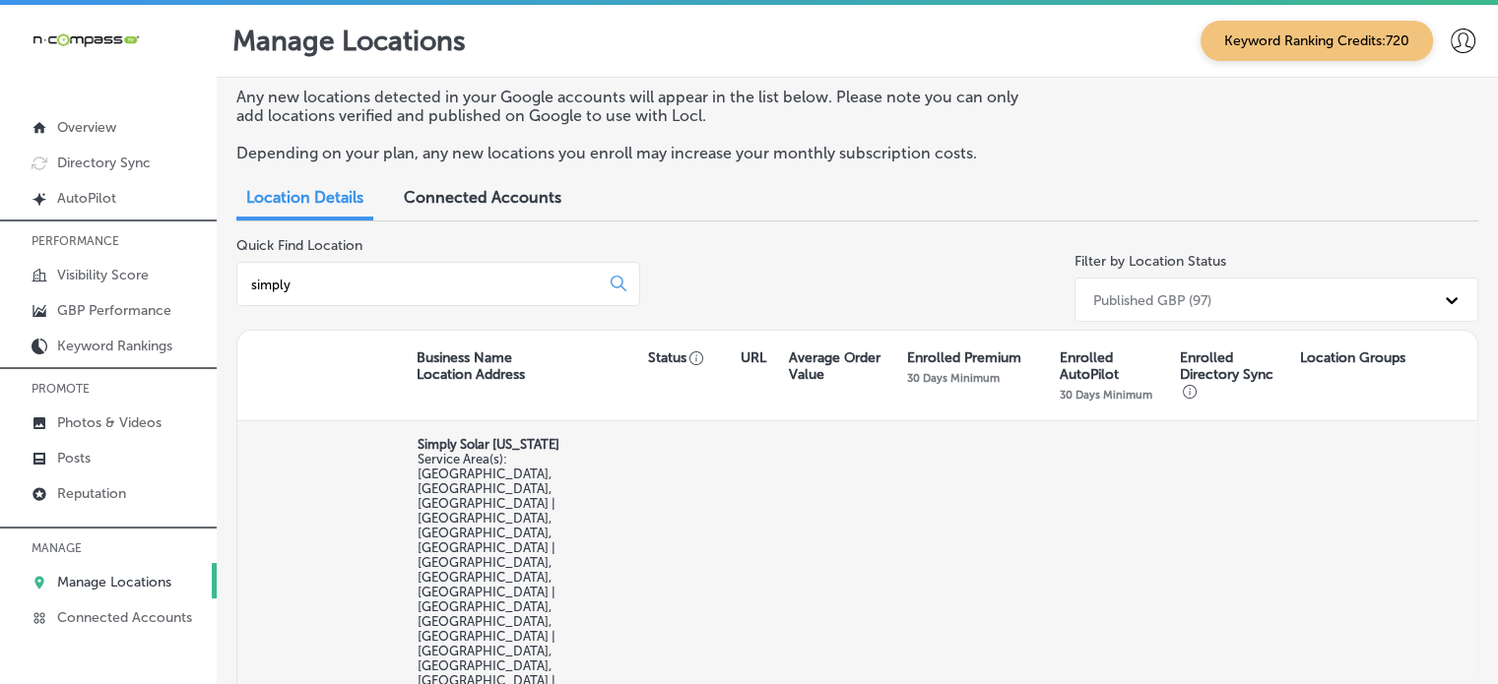
type input "simply"
select select "US"
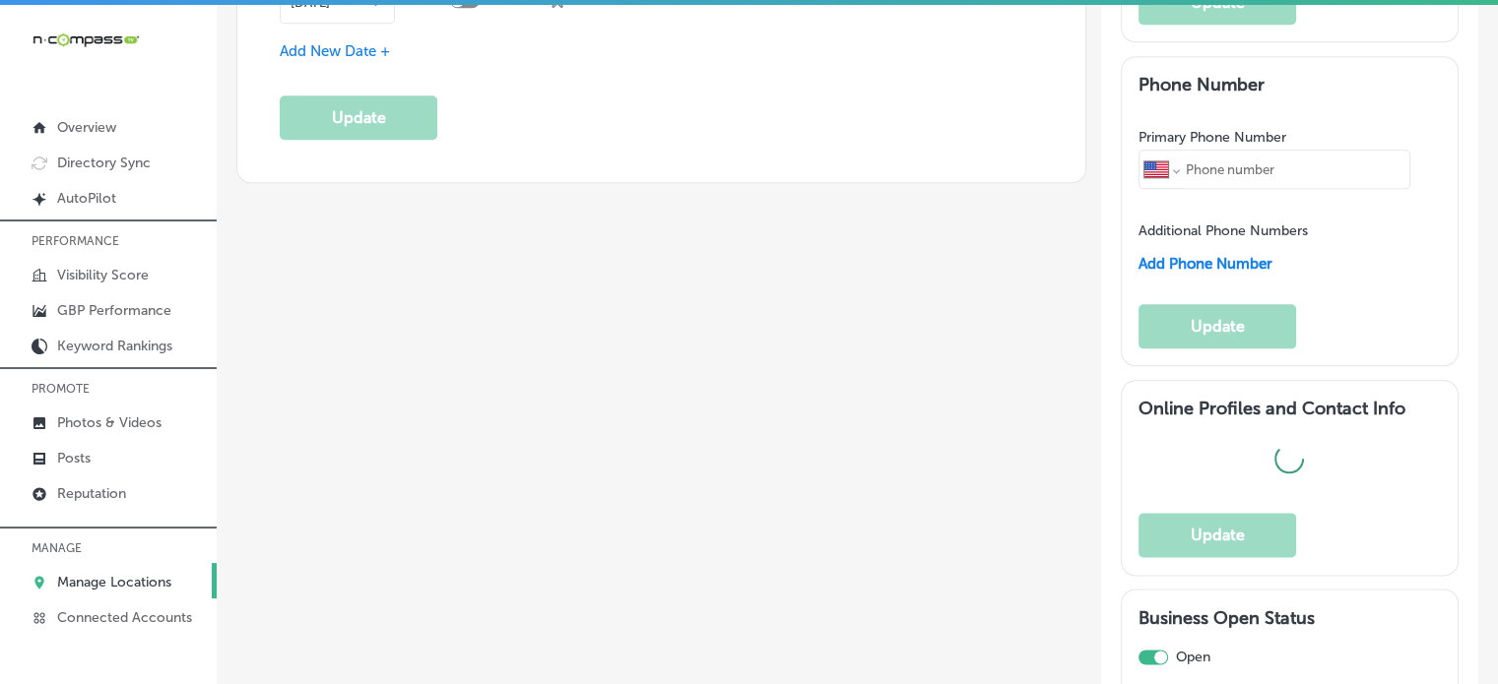
checkbox input "true"
type input "Simply Solar [US_STATE]"
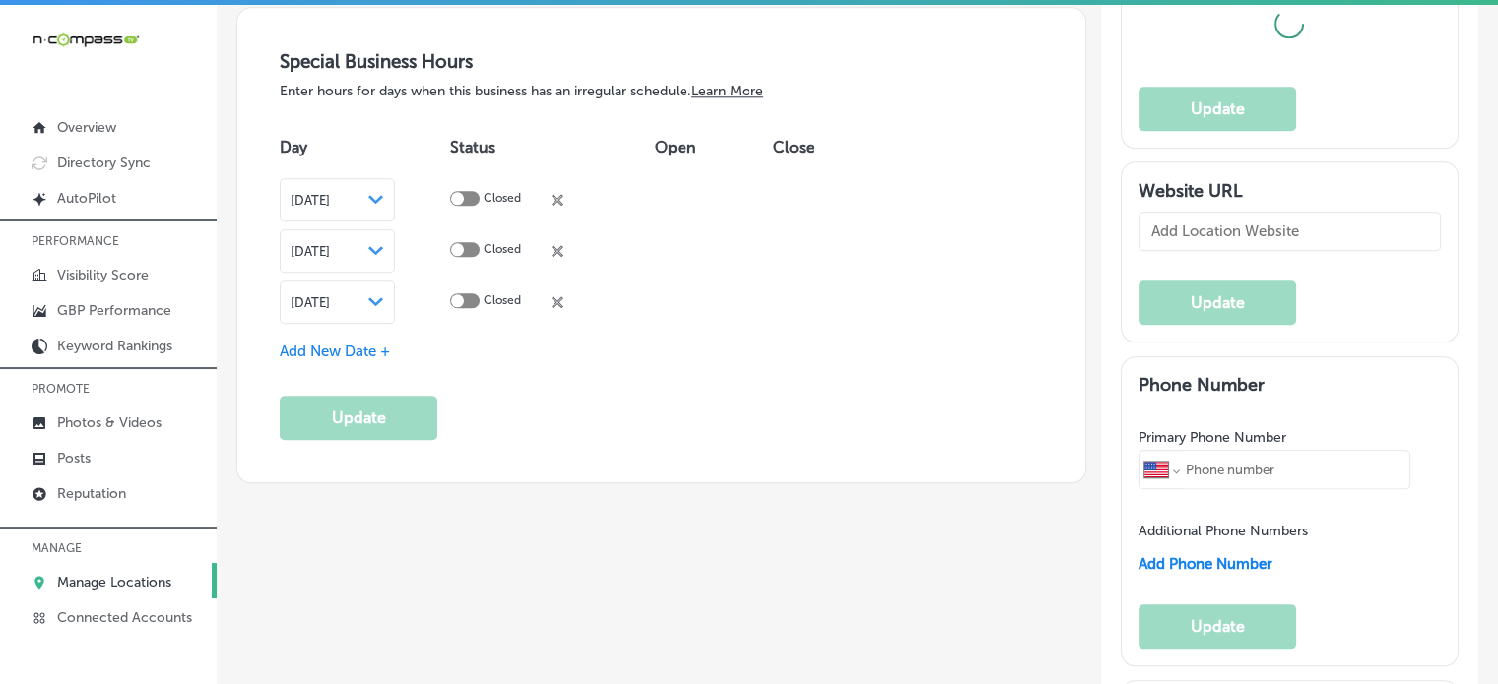
checkbox input "false"
type input "[STREET_ADDRESS][PERSON_NAME]"
type input "Moro"
type input "62067"
type input "US"
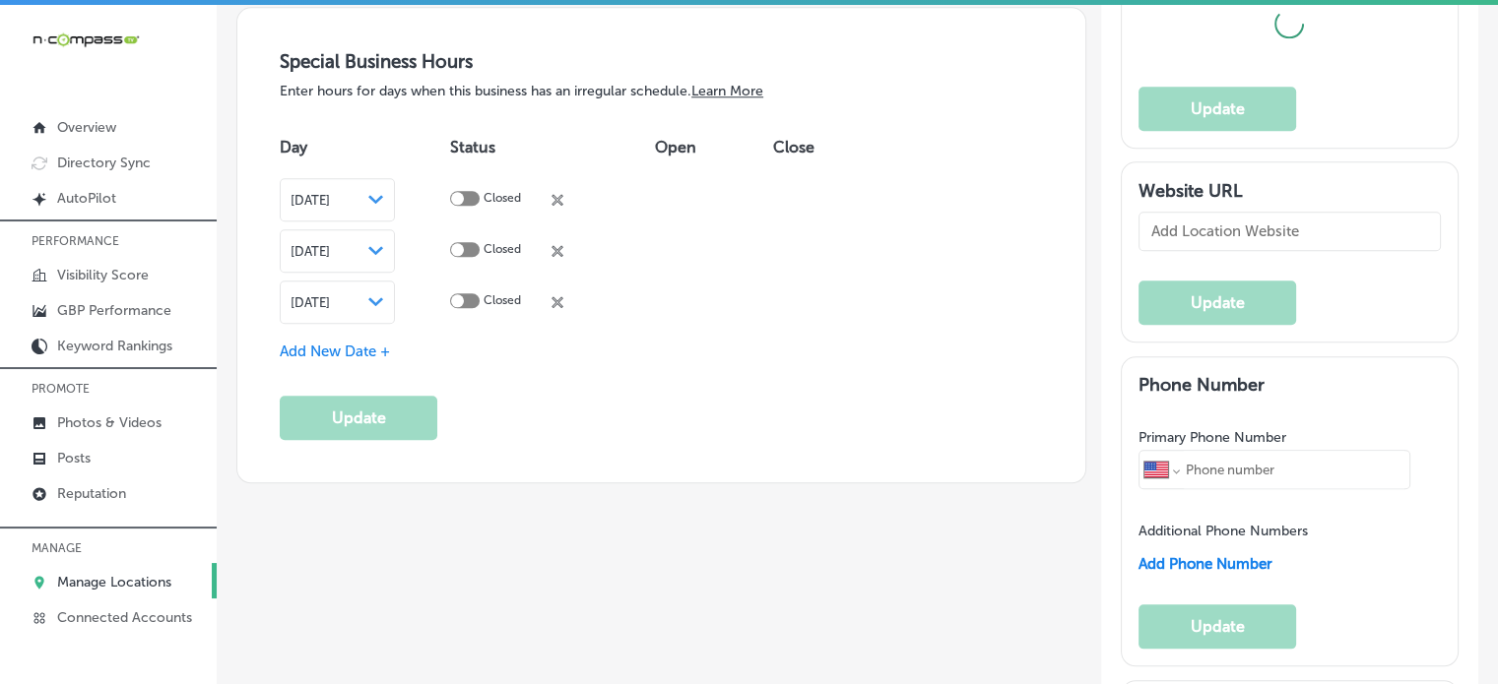
type input "[URL][DOMAIN_NAME]"
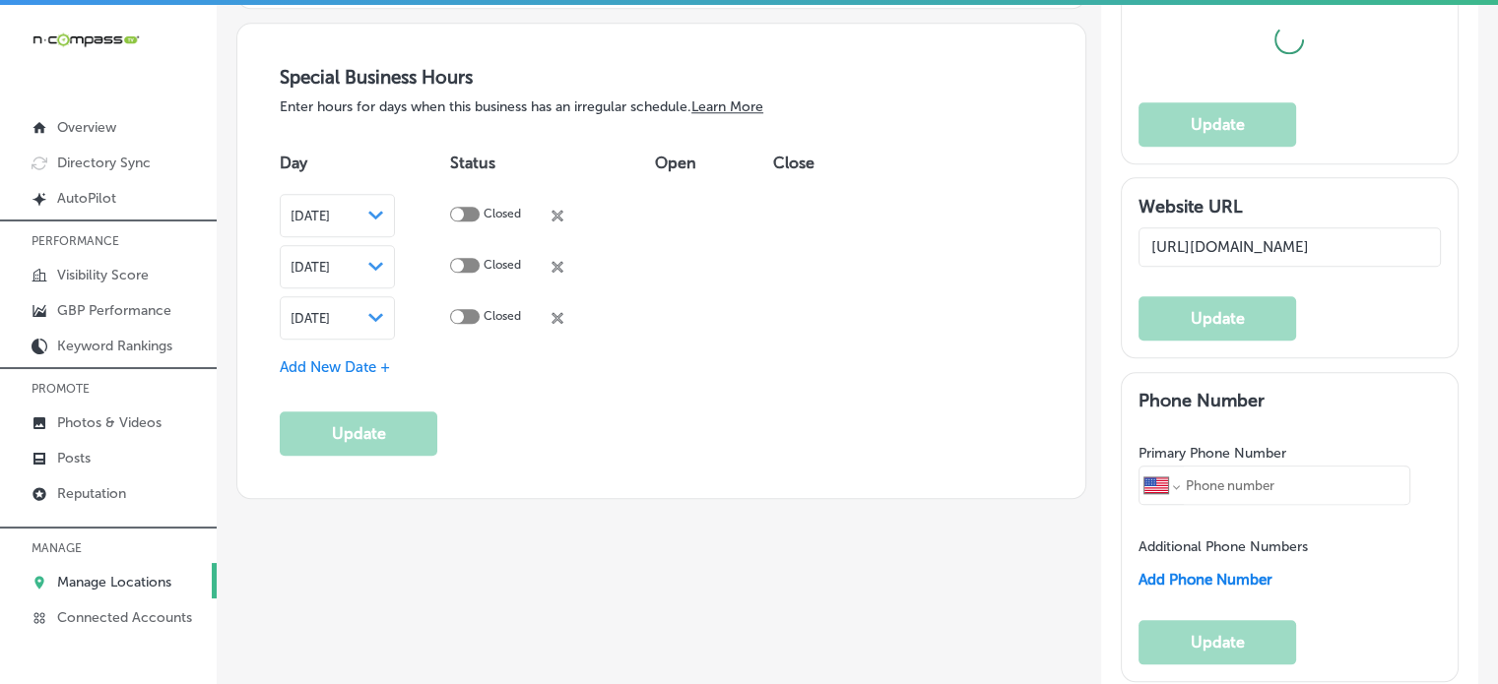
type textarea "Simply Solar [US_STATE], based in [GEOGRAPHIC_DATA], [GEOGRAPHIC_DATA], offers …"
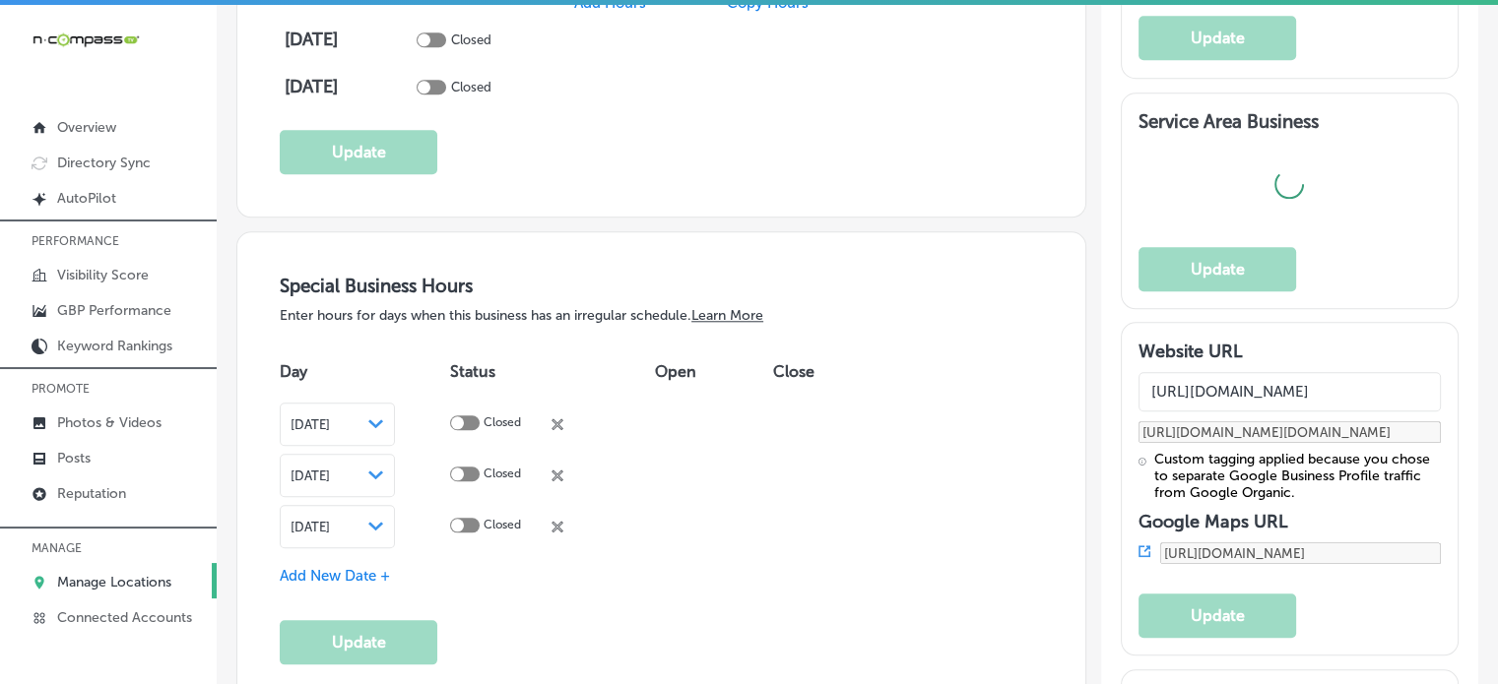
type input "[PHONE_NUMBER]"
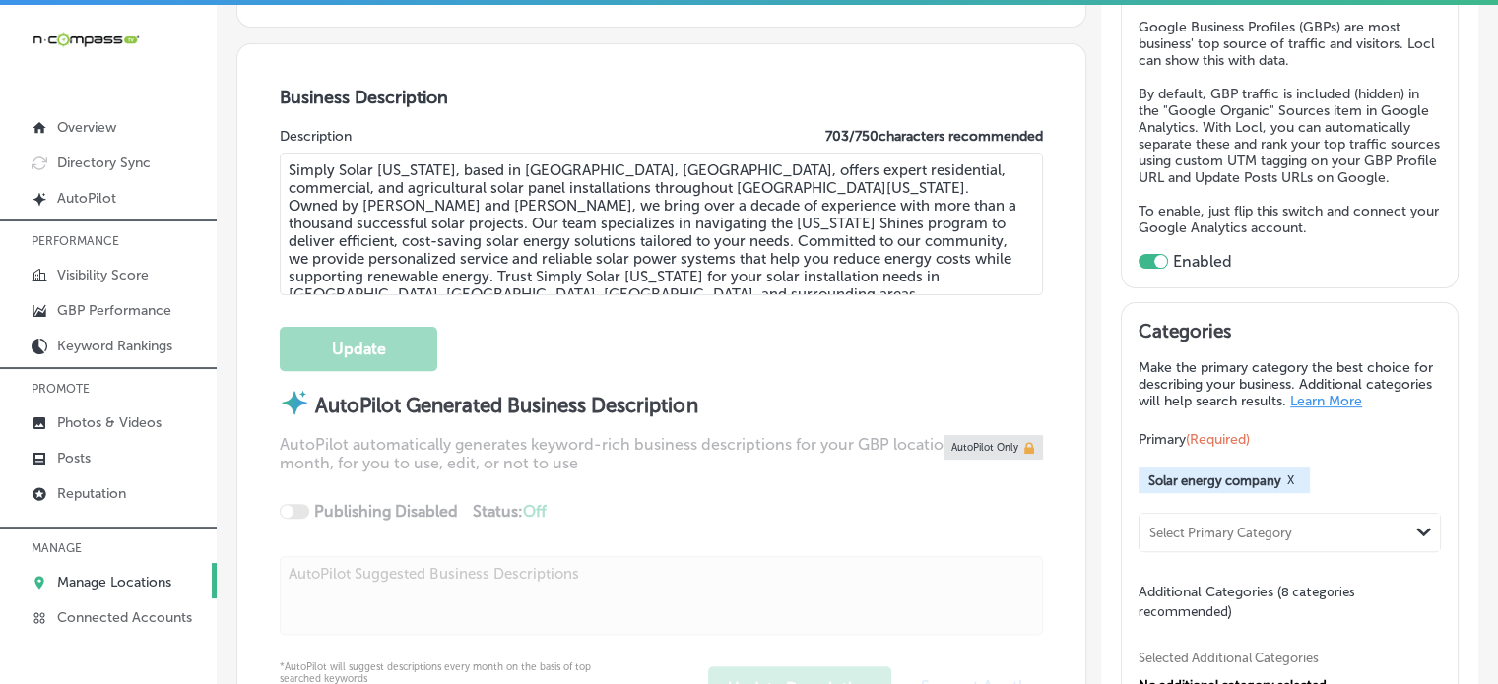
scroll to position [377, 0]
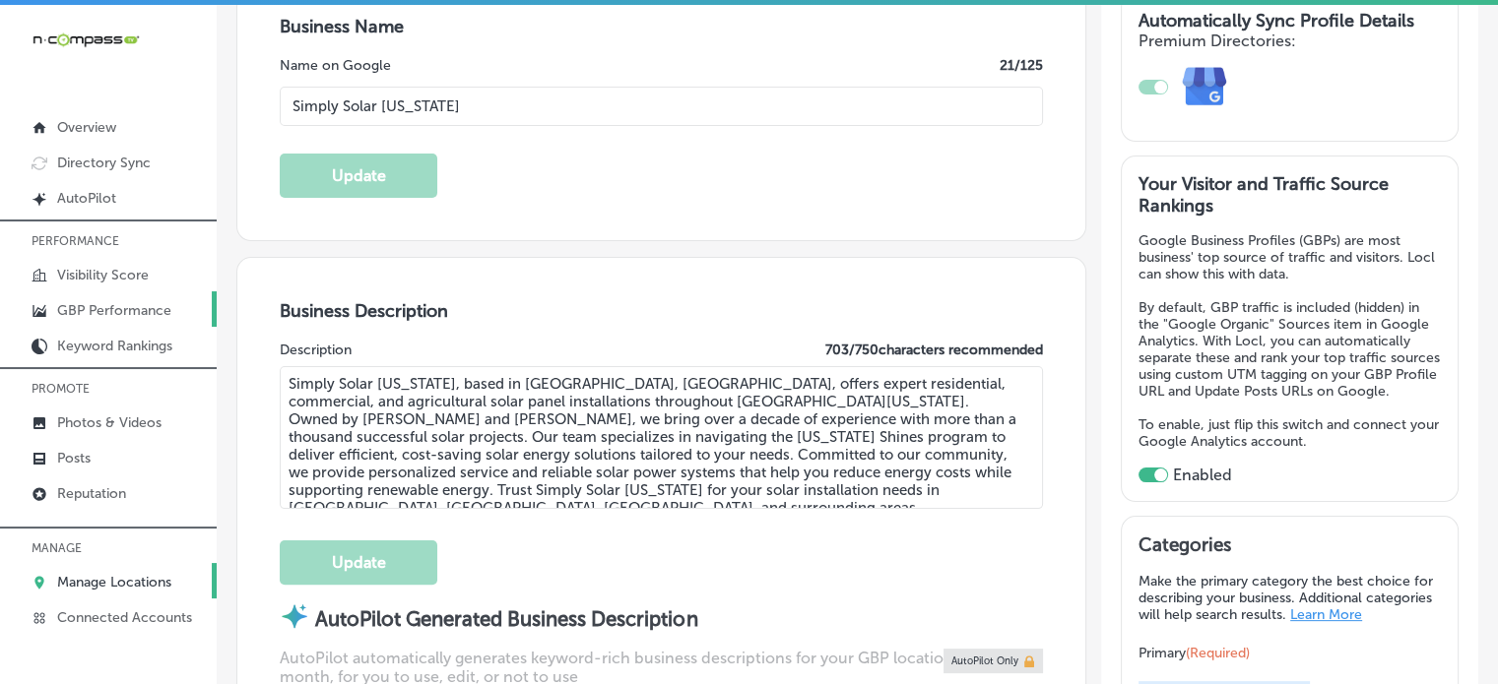
click at [85, 318] on p "GBP Performance" at bounding box center [114, 310] width 114 height 17
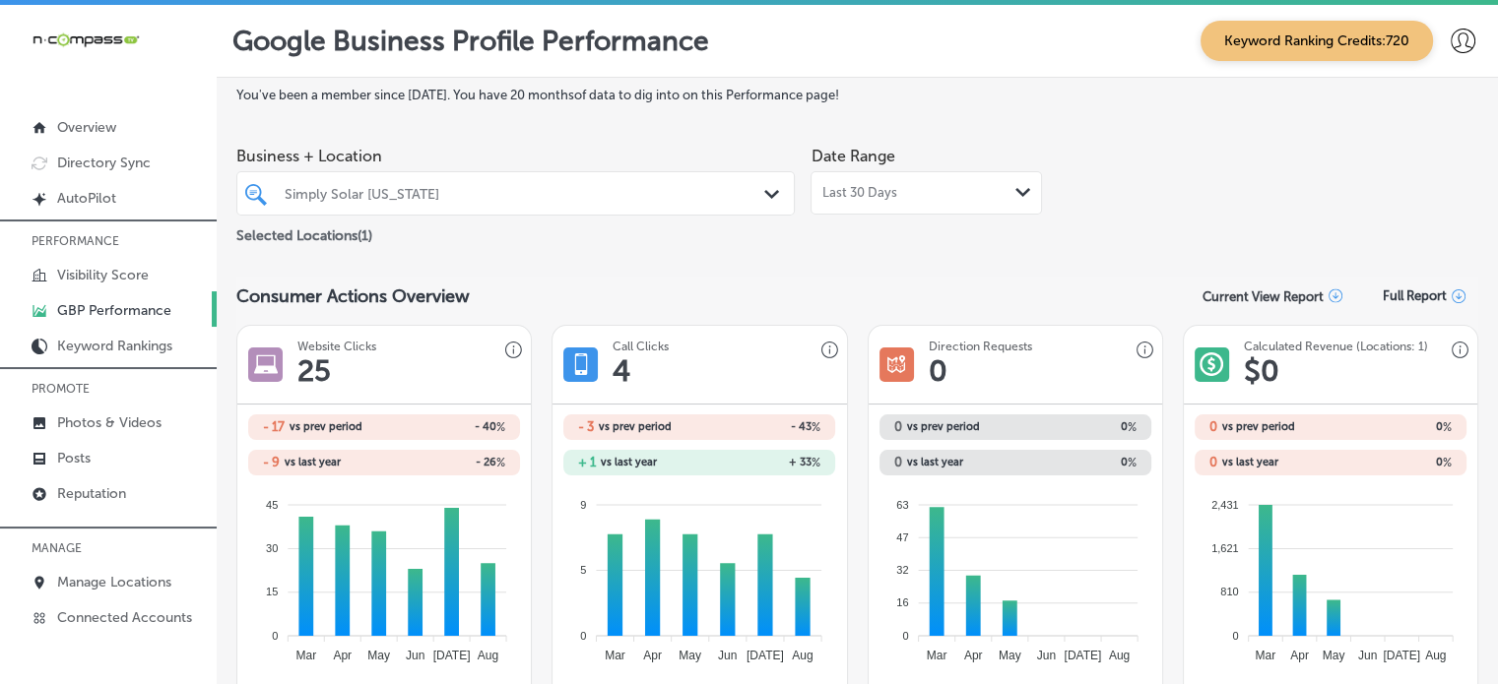
click at [878, 202] on div "Last 30 Days Path Created with Sketch." at bounding box center [925, 192] width 231 height 43
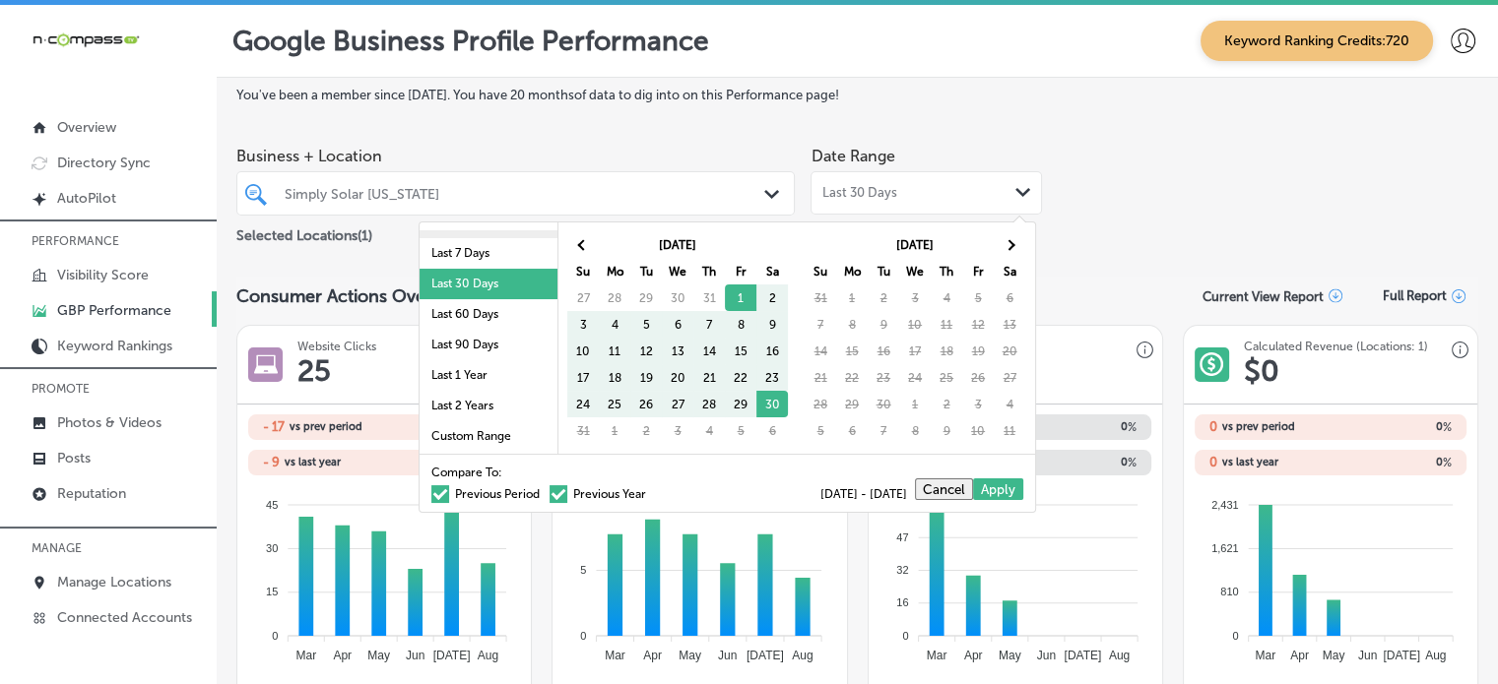
scroll to position [28, 0]
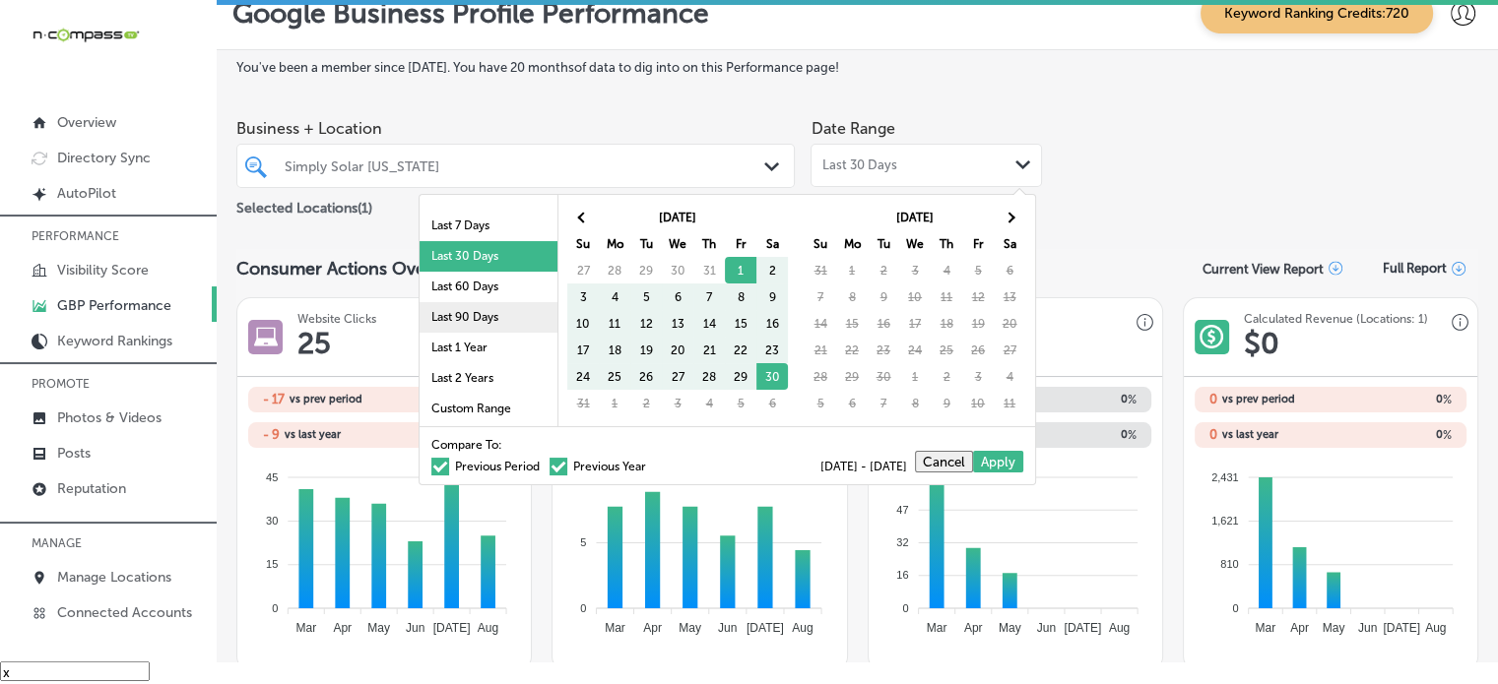
click at [467, 323] on li "Last 90 Days" at bounding box center [488, 317] width 138 height 31
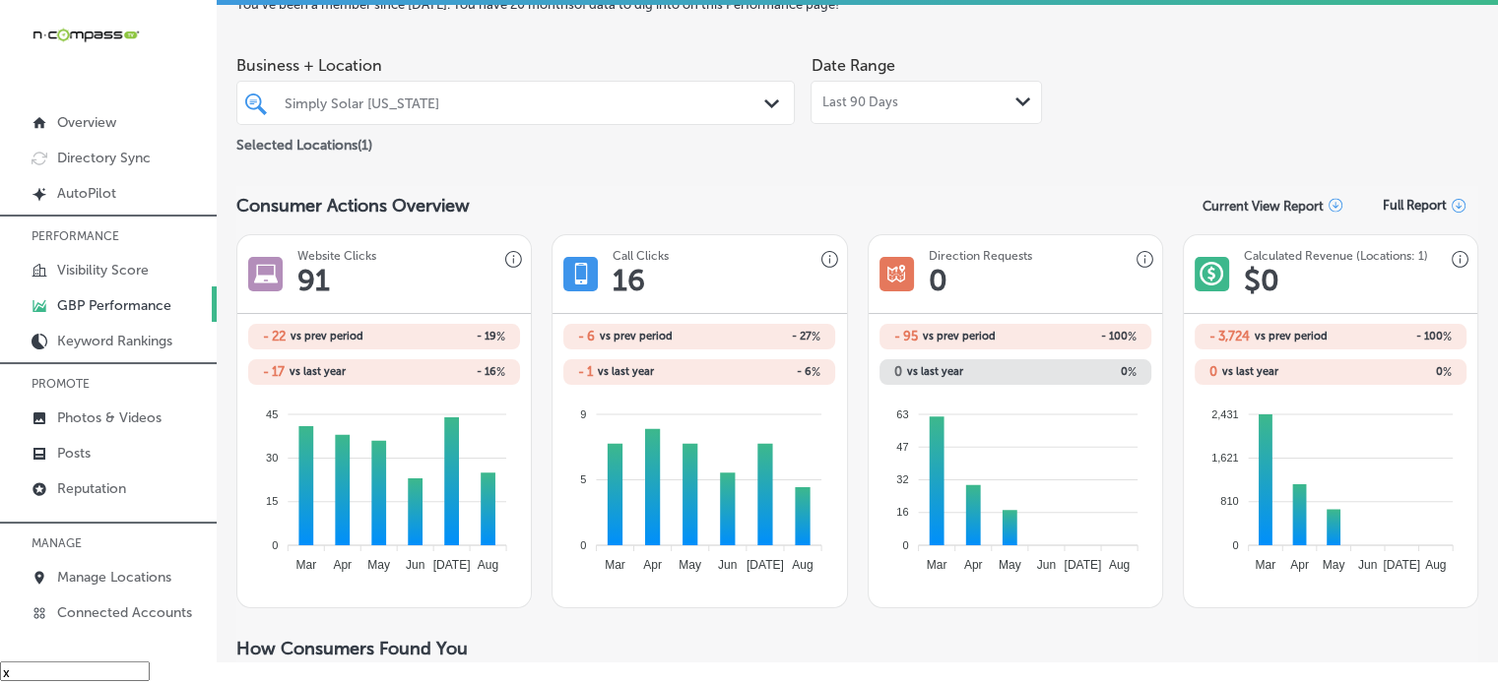
scroll to position [87, 0]
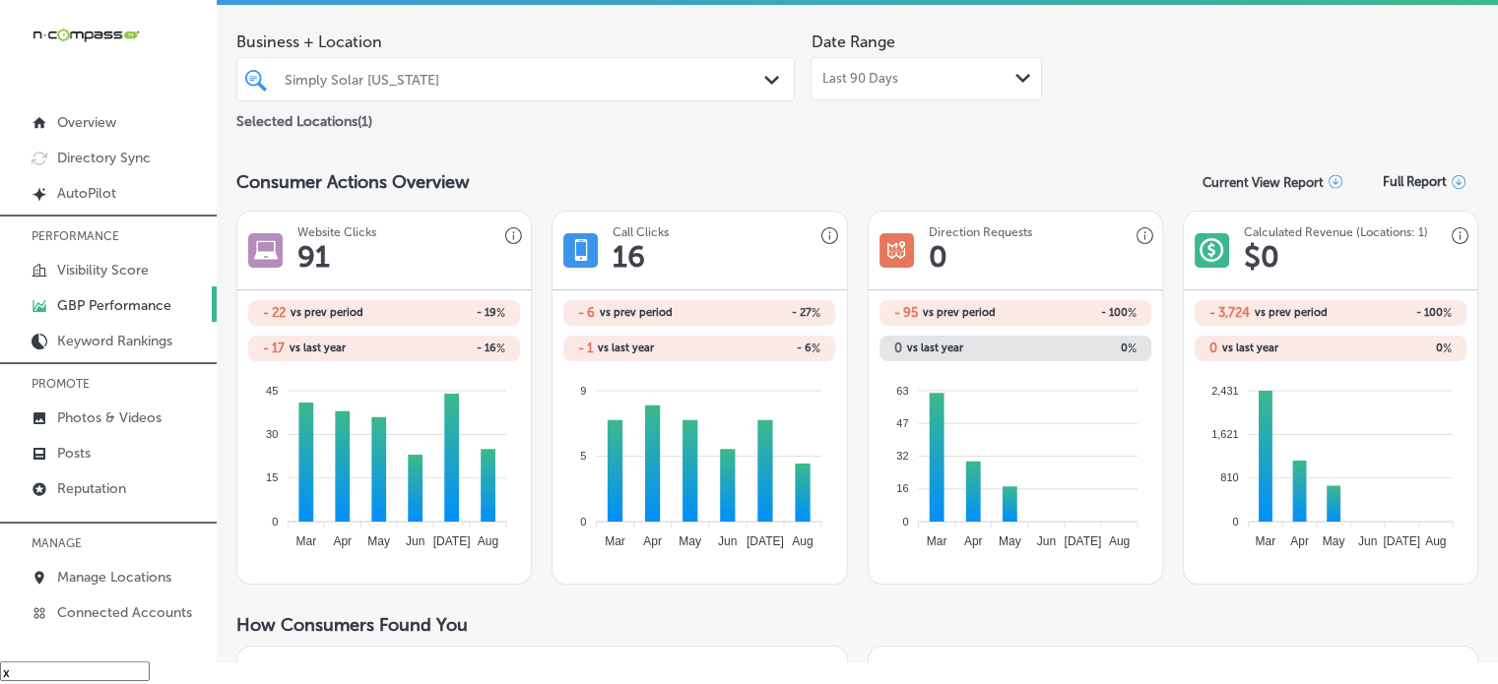
click at [942, 82] on div "Last 90 Days Path Created with Sketch." at bounding box center [926, 79] width 210 height 16
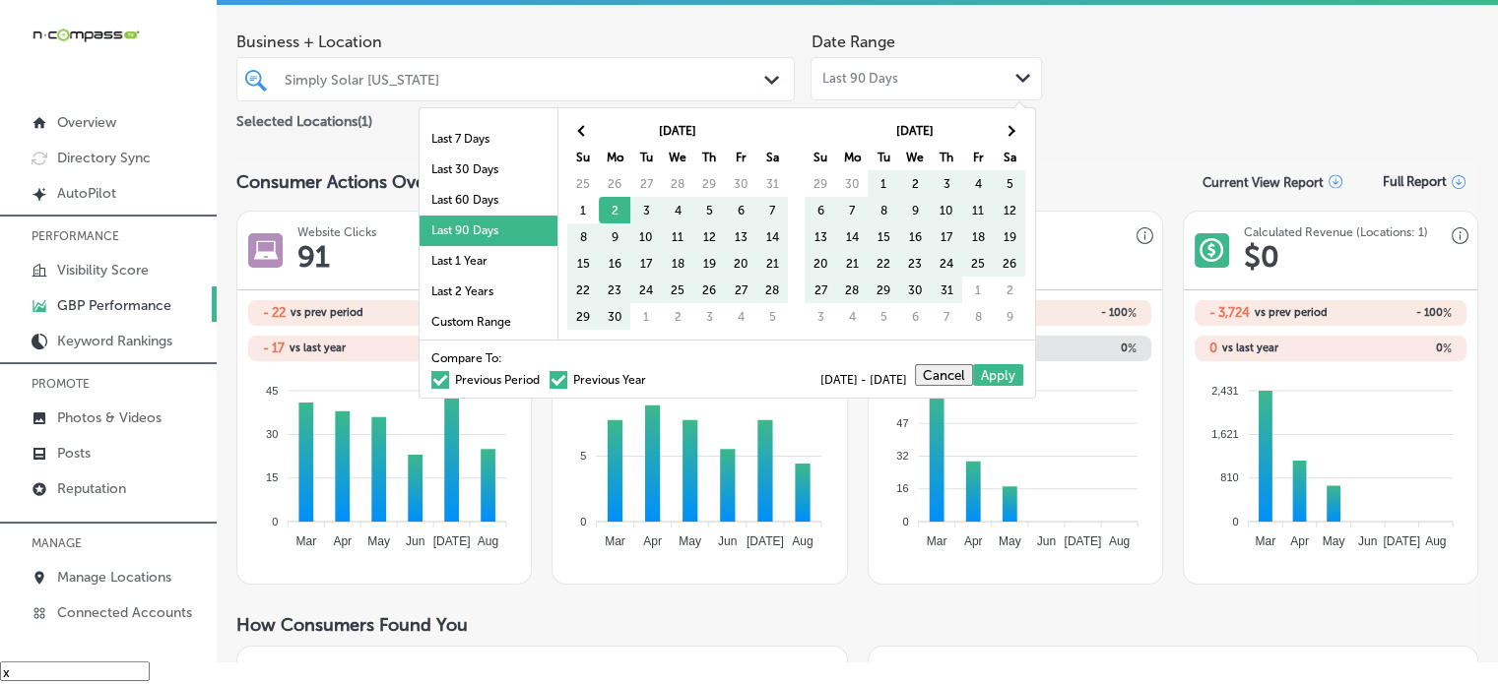
click at [479, 374] on label "Previous Period" at bounding box center [485, 380] width 108 height 12
click at [544, 377] on input "Previous Period" at bounding box center [544, 377] width 0 height 0
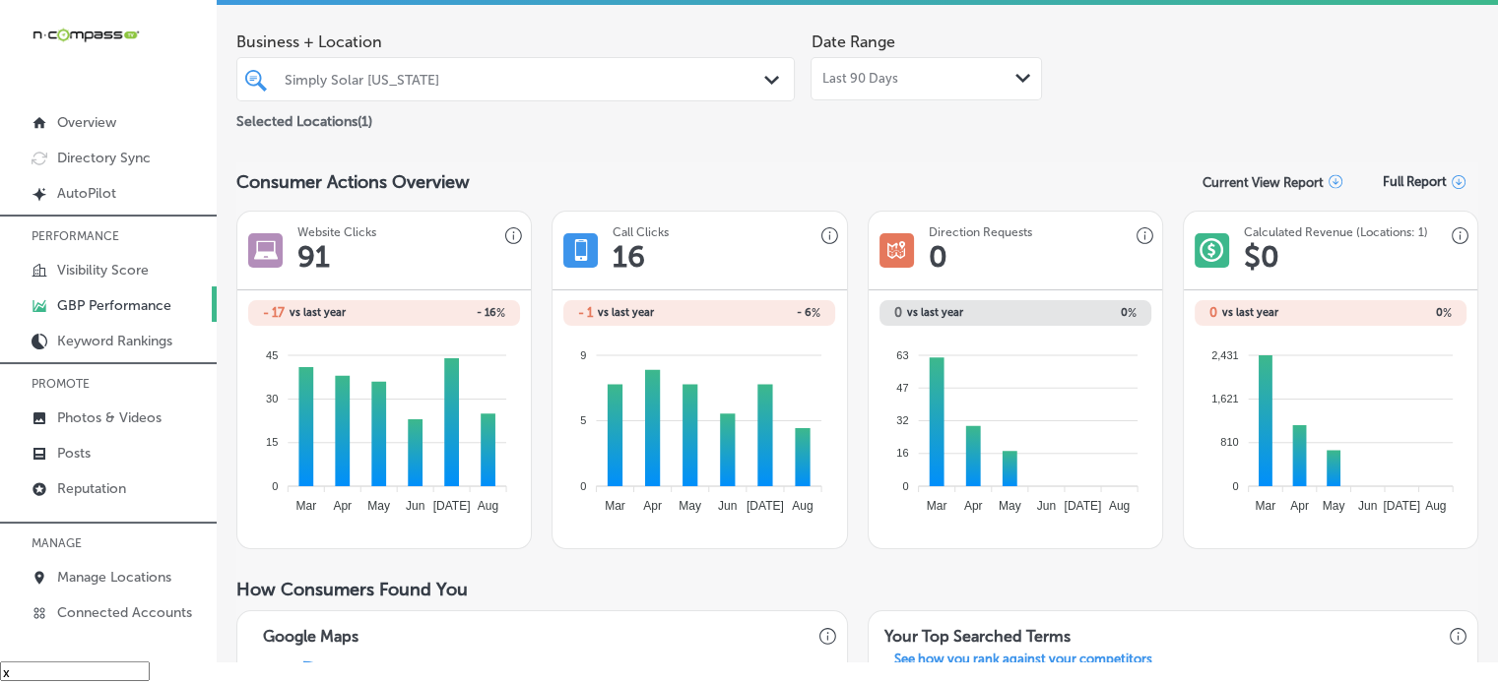
click at [863, 86] on div "Last 90 Days Path Created with Sketch." at bounding box center [925, 78] width 231 height 43
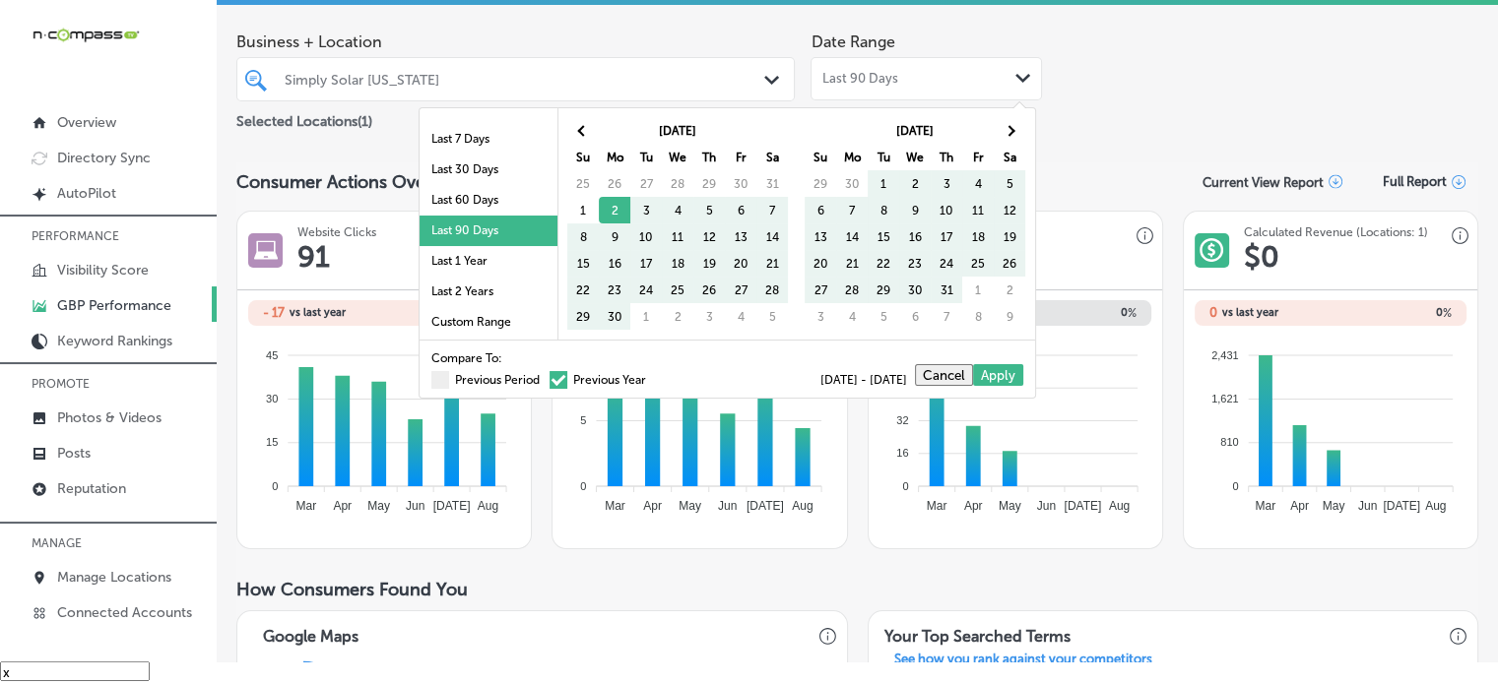
click at [587, 374] on label "Previous Year" at bounding box center [597, 380] width 97 height 12
click at [650, 377] on input "Previous Year" at bounding box center [650, 377] width 0 height 0
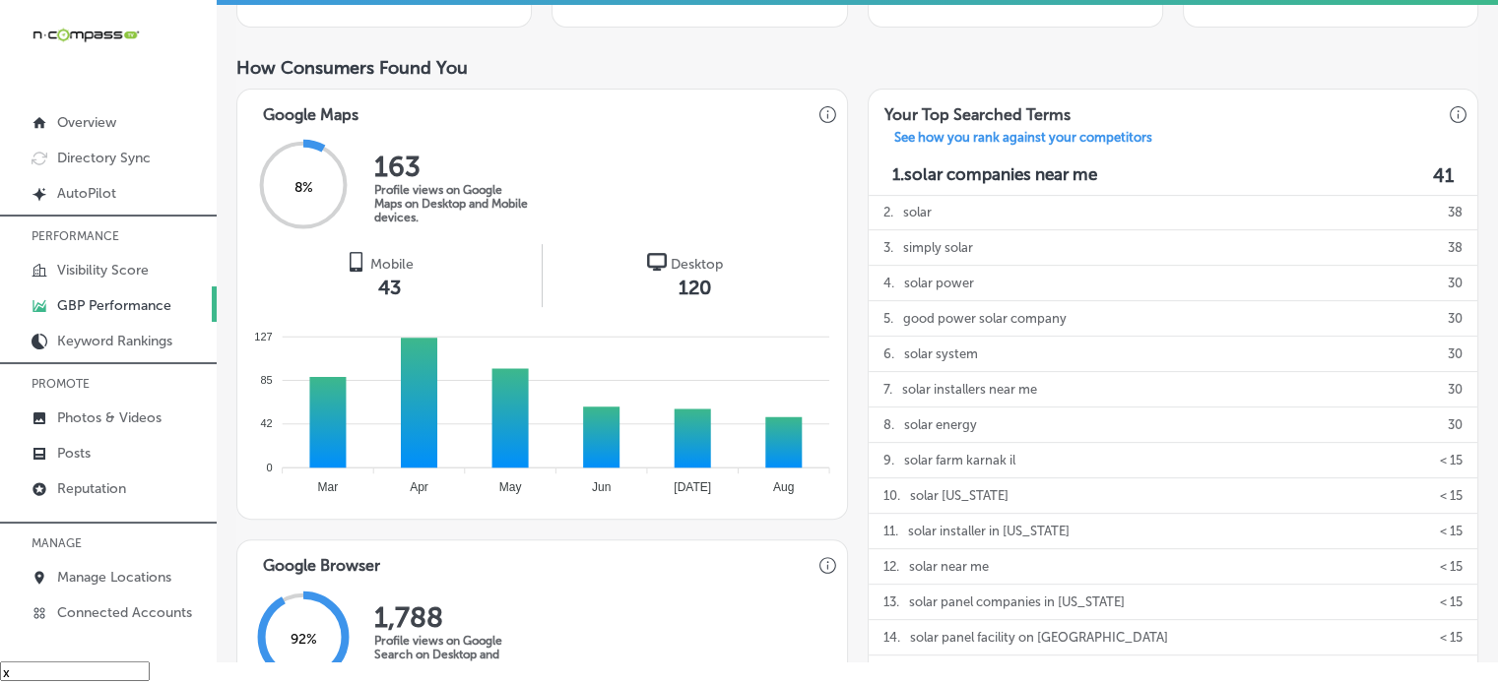
scroll to position [583, 0]
click at [110, 153] on p "Directory Sync" at bounding box center [104, 158] width 94 height 17
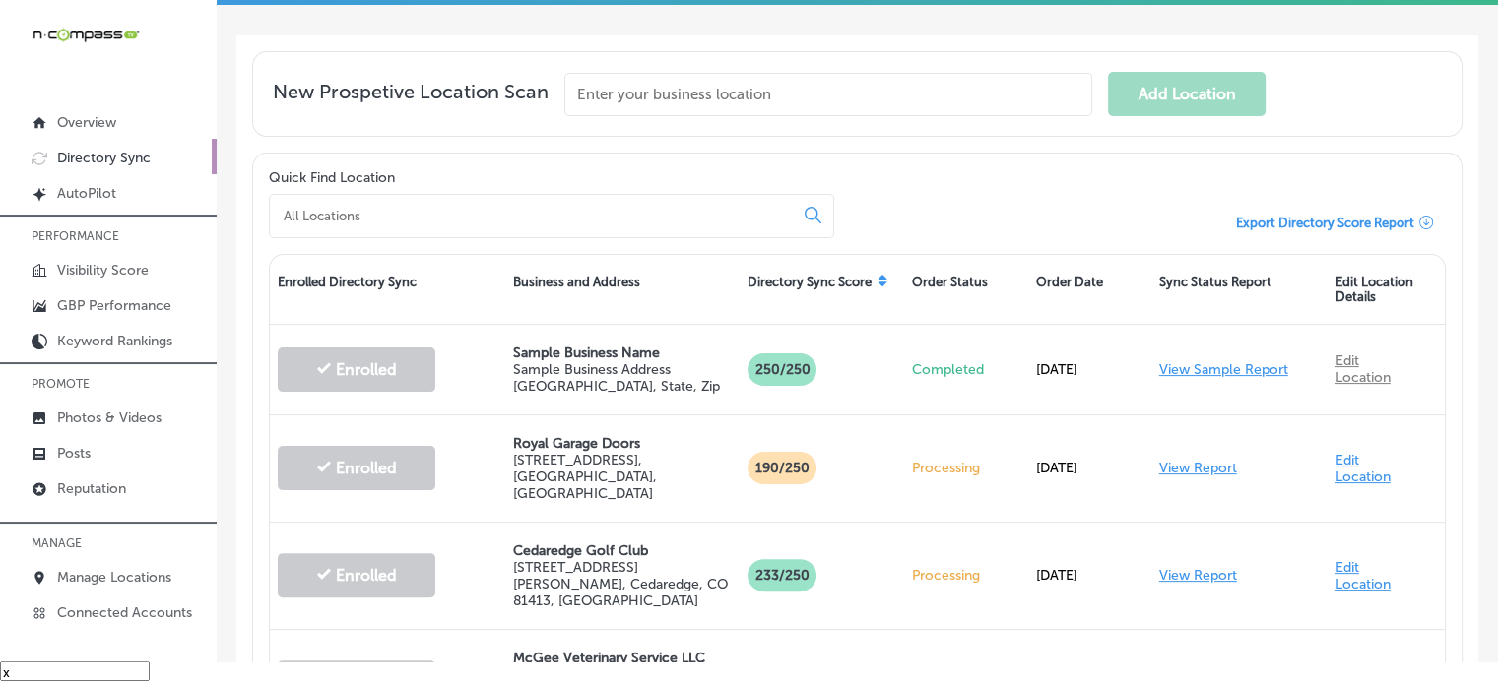
scroll to position [366, 0]
